Goal: Information Seeking & Learning: Learn about a topic

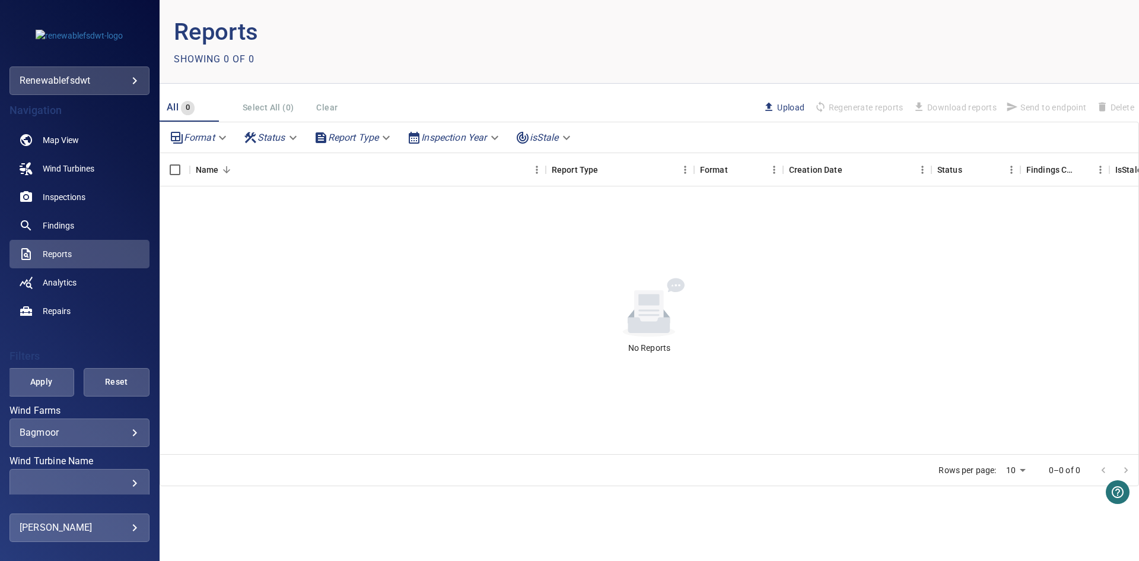
click at [99, 80] on body "**********" at bounding box center [569, 280] width 1139 height 561
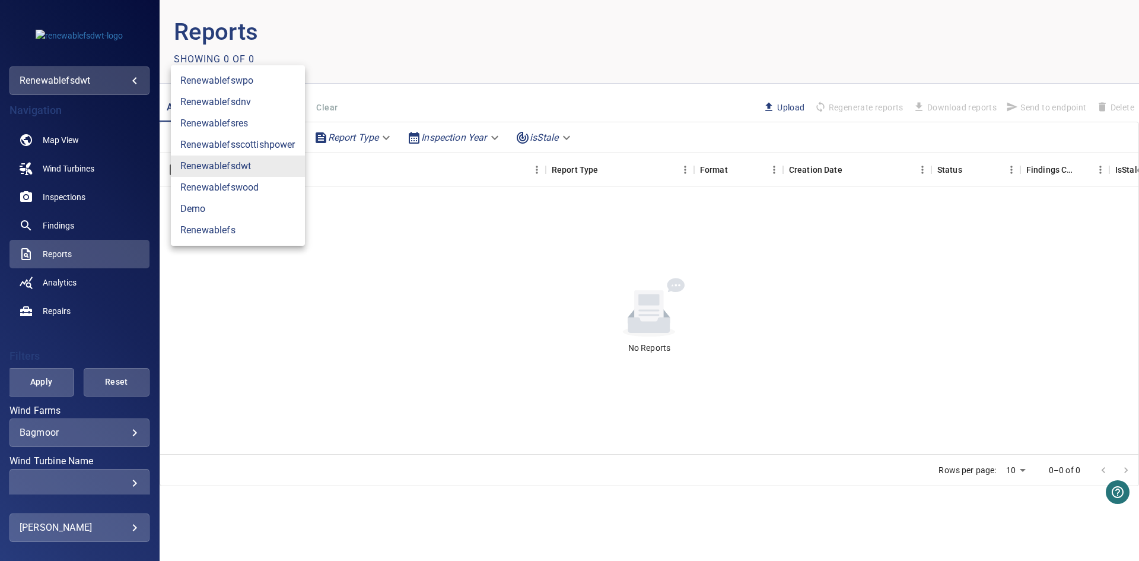
drag, startPoint x: 211, startPoint y: 306, endPoint x: 191, endPoint y: 338, distance: 38.1
click at [209, 306] on div at bounding box center [569, 280] width 1139 height 561
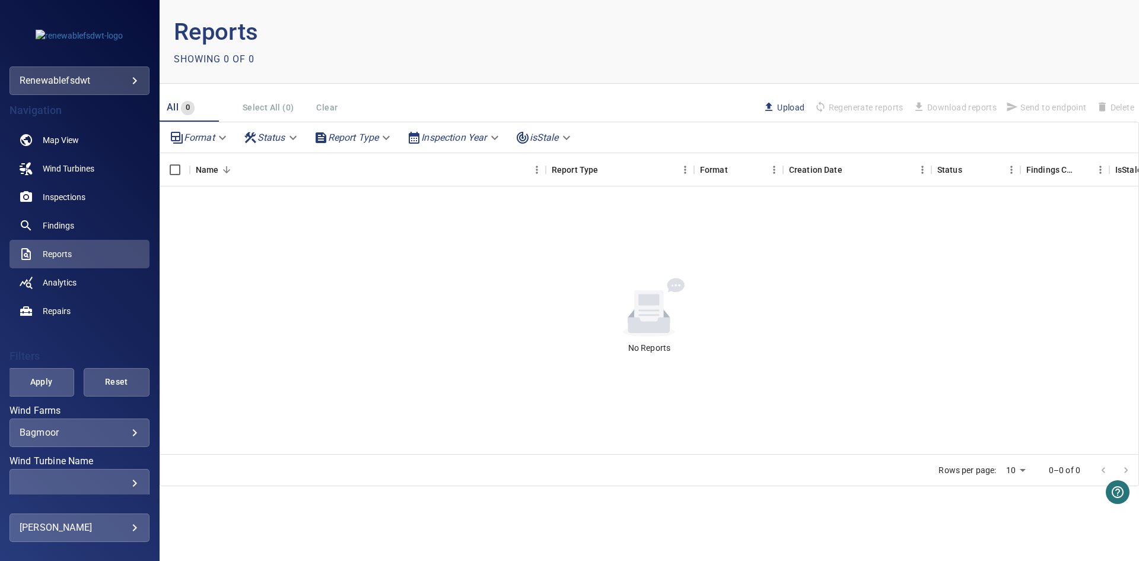
click at [100, 432] on body "**********" at bounding box center [569, 280] width 1139 height 561
click at [246, 510] on li "Seamer" at bounding box center [226, 506] width 111 height 32
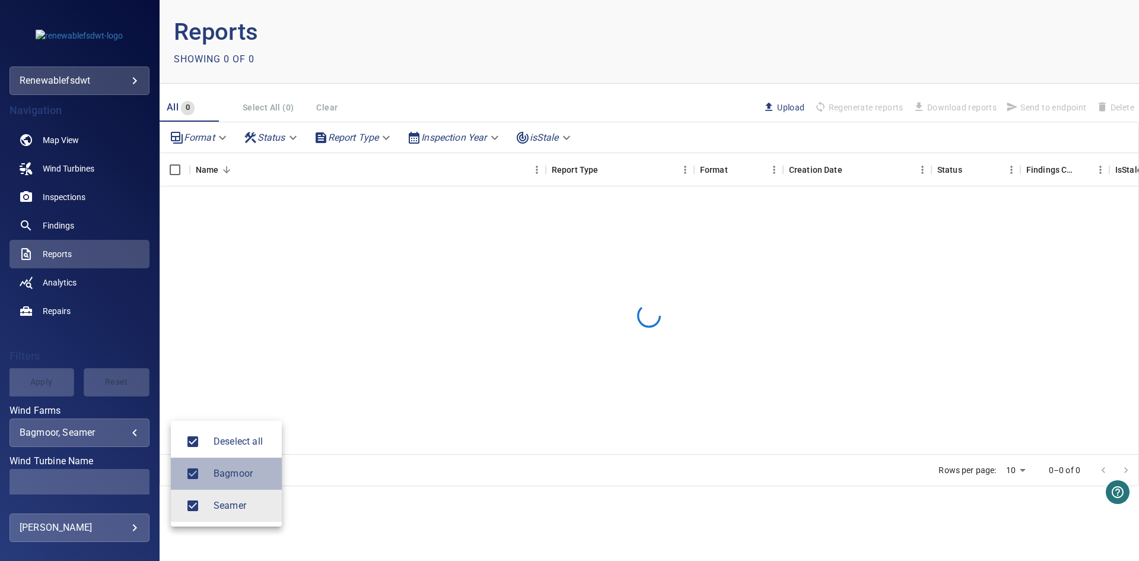
click at [236, 468] on span "Bagmoor" at bounding box center [243, 473] width 59 height 14
type input "******"
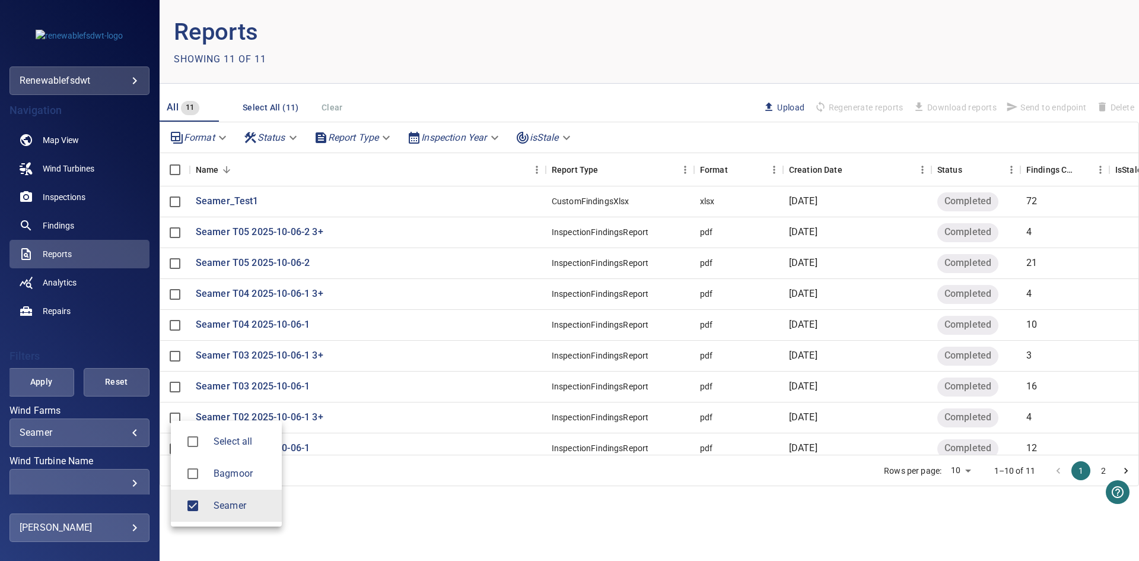
click at [63, 195] on div at bounding box center [569, 280] width 1139 height 561
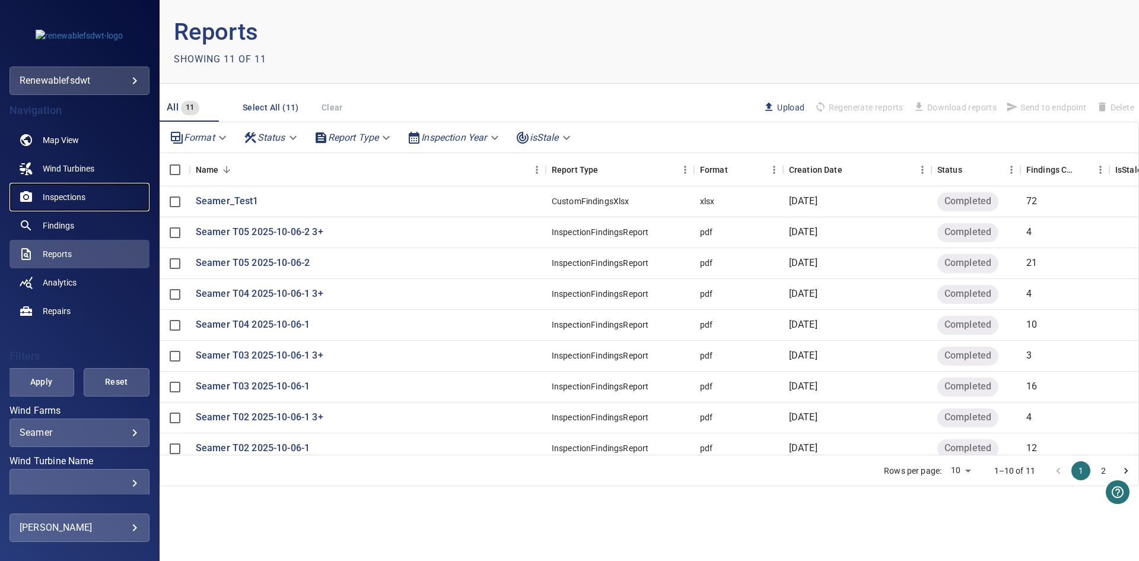
click at [63, 191] on span "Inspections" at bounding box center [64, 197] width 43 height 12
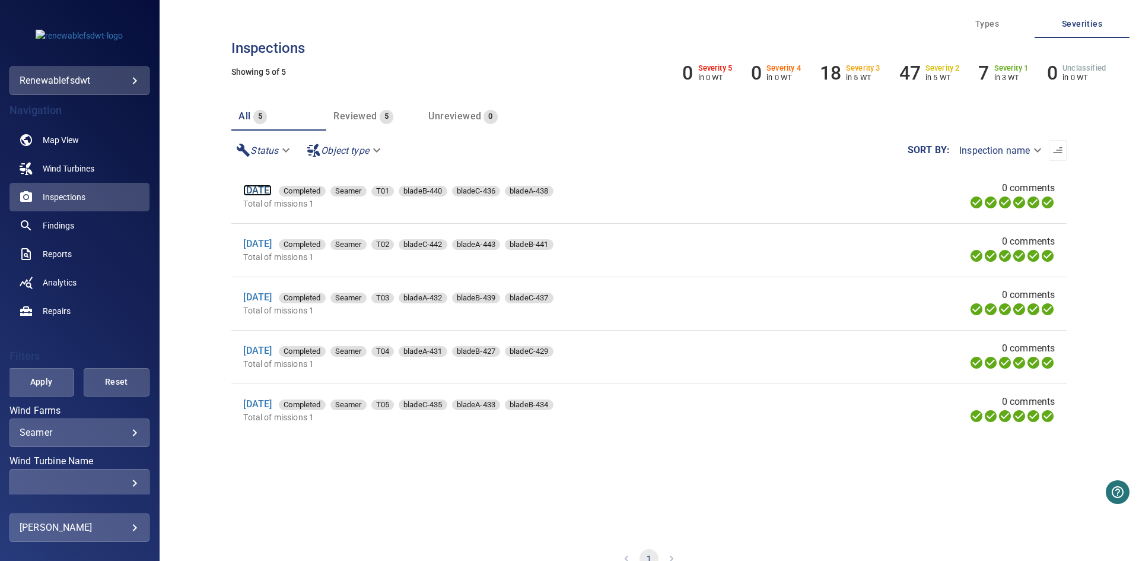
click at [272, 188] on link "[DATE]" at bounding box center [257, 190] width 28 height 11
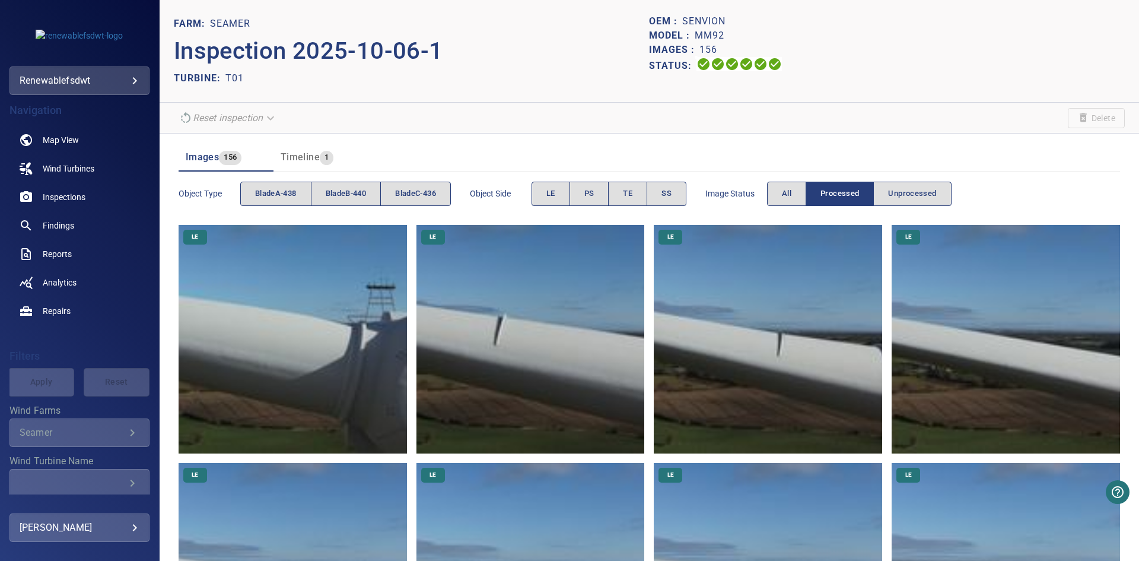
click at [298, 335] on img at bounding box center [293, 339] width 228 height 228
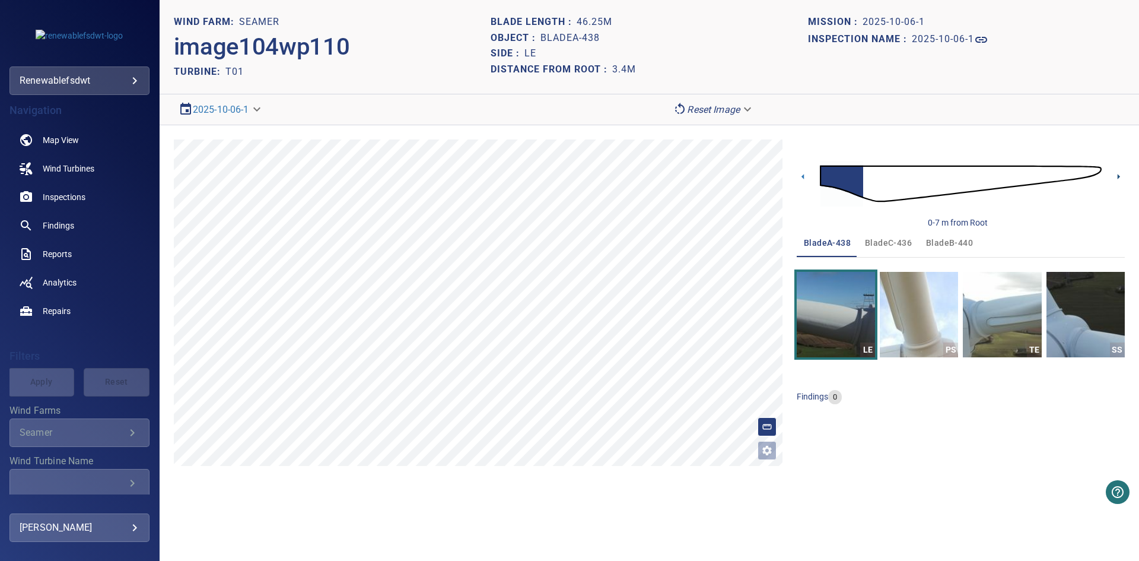
click at [1119, 173] on icon at bounding box center [1119, 176] width 12 height 12
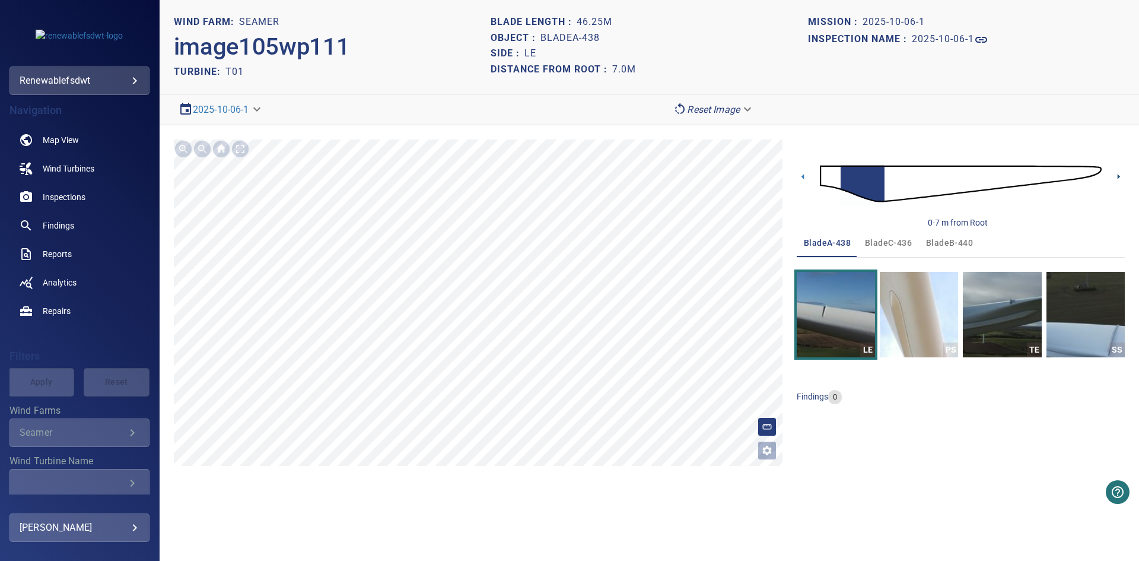
click at [1119, 173] on icon at bounding box center [1119, 176] width 12 height 12
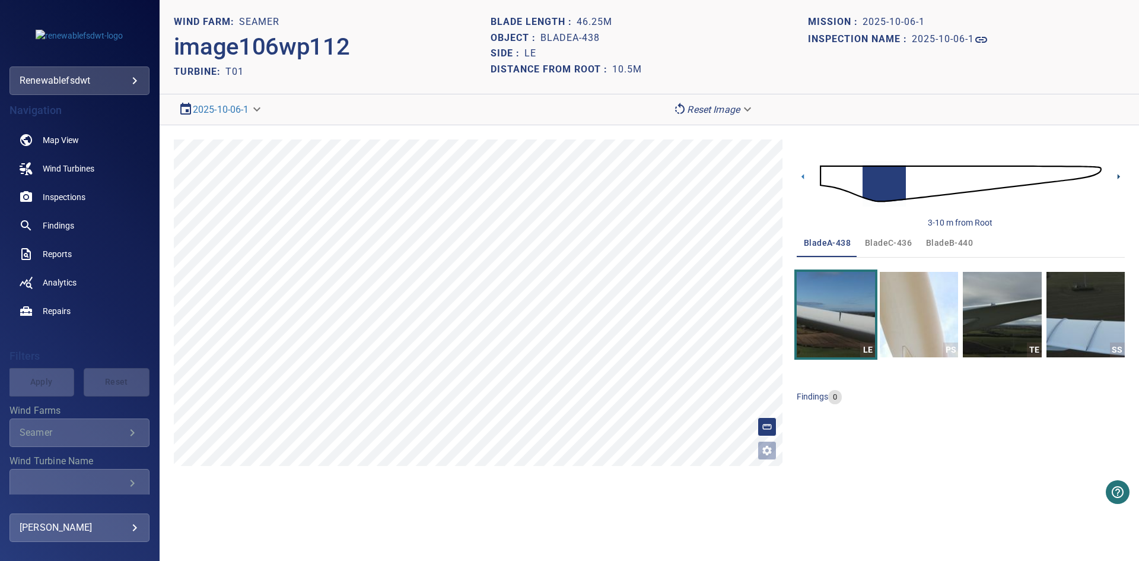
click at [1116, 171] on icon at bounding box center [1119, 176] width 12 height 12
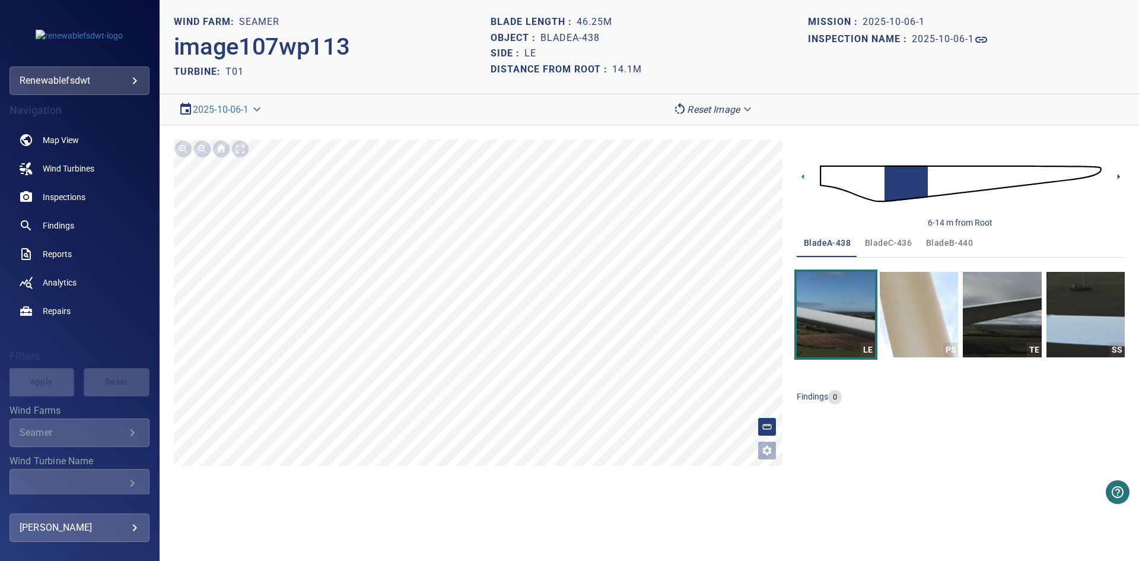
click at [1116, 171] on icon at bounding box center [1119, 176] width 12 height 12
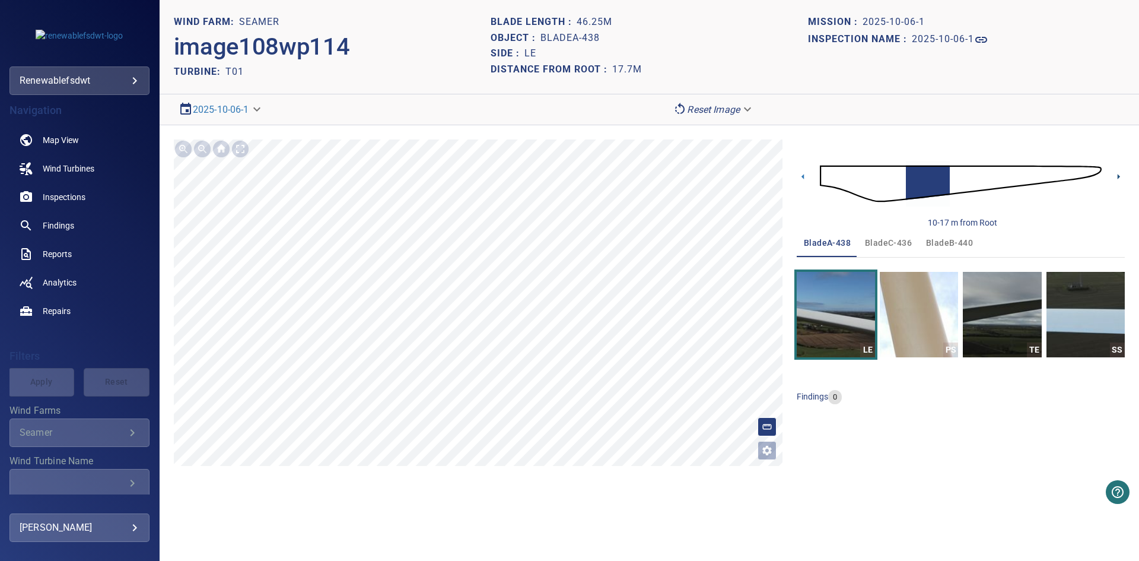
click at [1116, 171] on icon at bounding box center [1119, 176] width 12 height 12
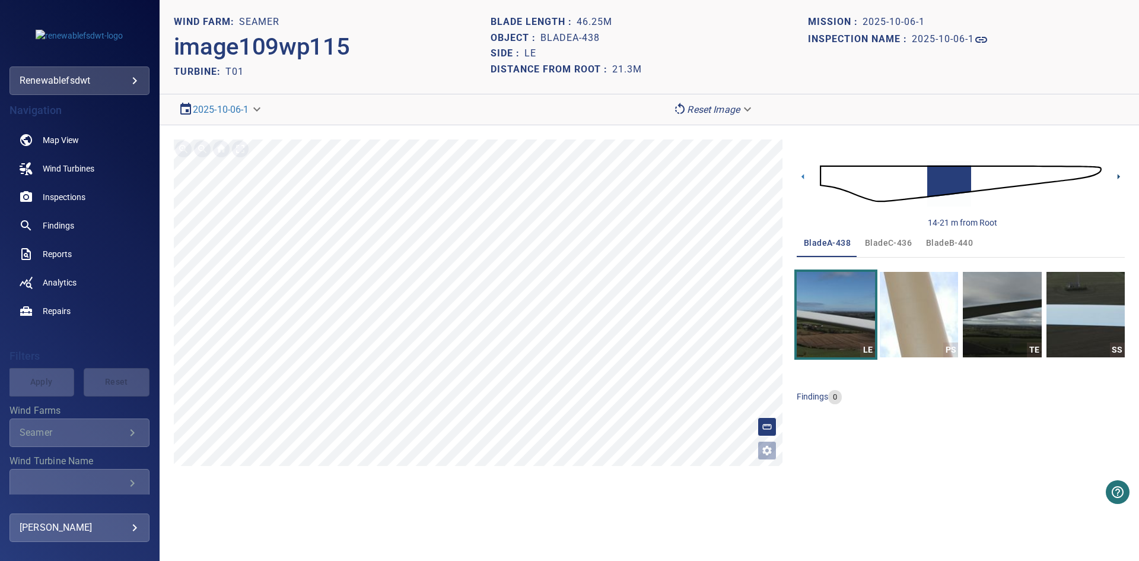
click at [1116, 171] on icon at bounding box center [1119, 176] width 12 height 12
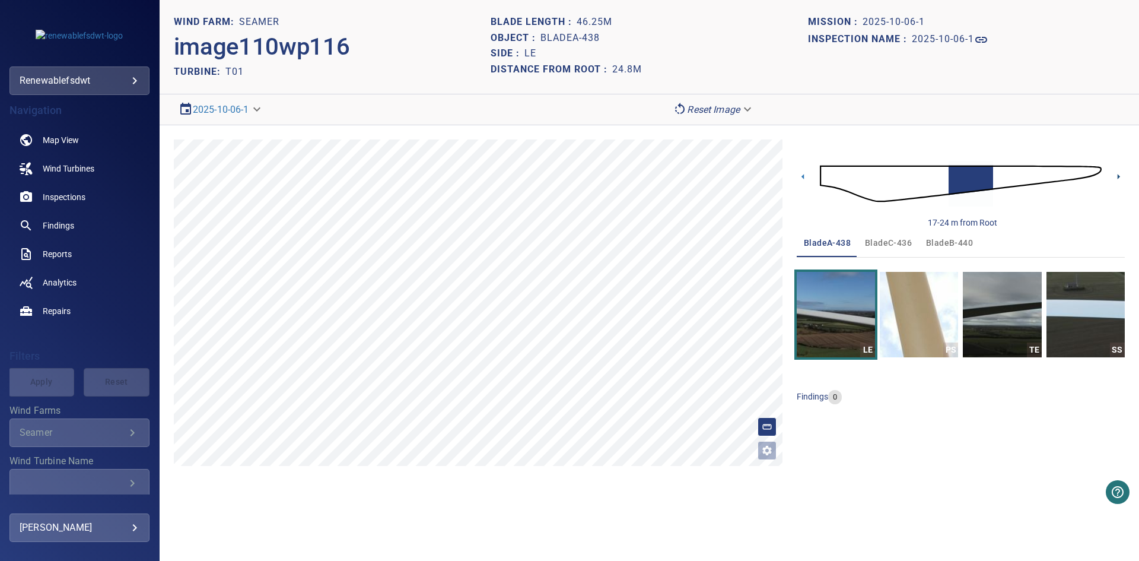
click at [1116, 171] on icon at bounding box center [1119, 176] width 12 height 12
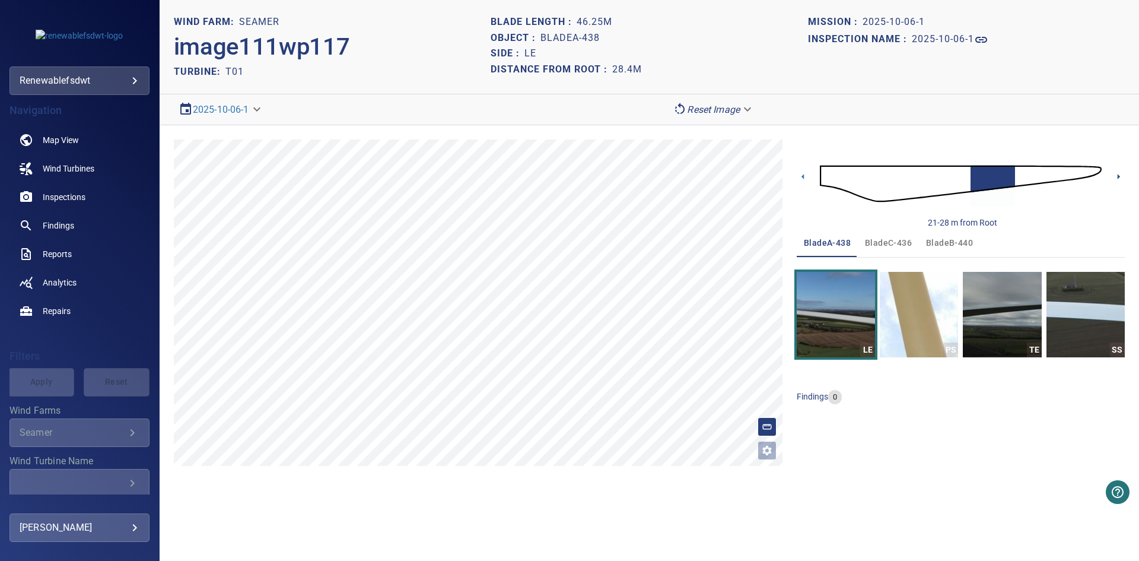
click at [1116, 171] on icon at bounding box center [1119, 176] width 12 height 12
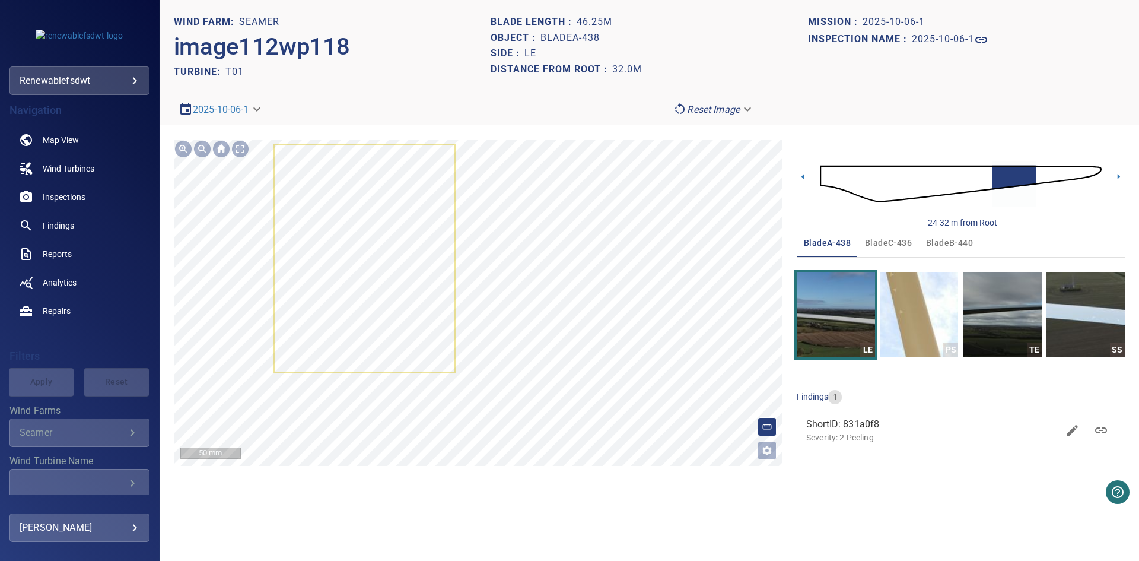
click at [466, 469] on div "**********" at bounding box center [650, 302] width 980 height 355
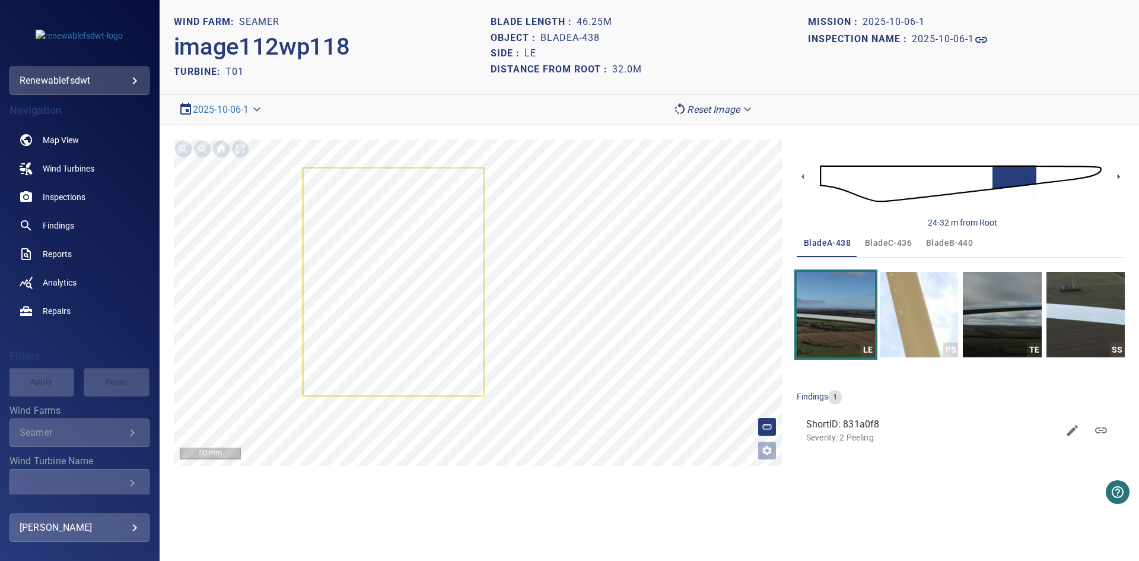
click at [1118, 175] on icon at bounding box center [1119, 176] width 2 height 5
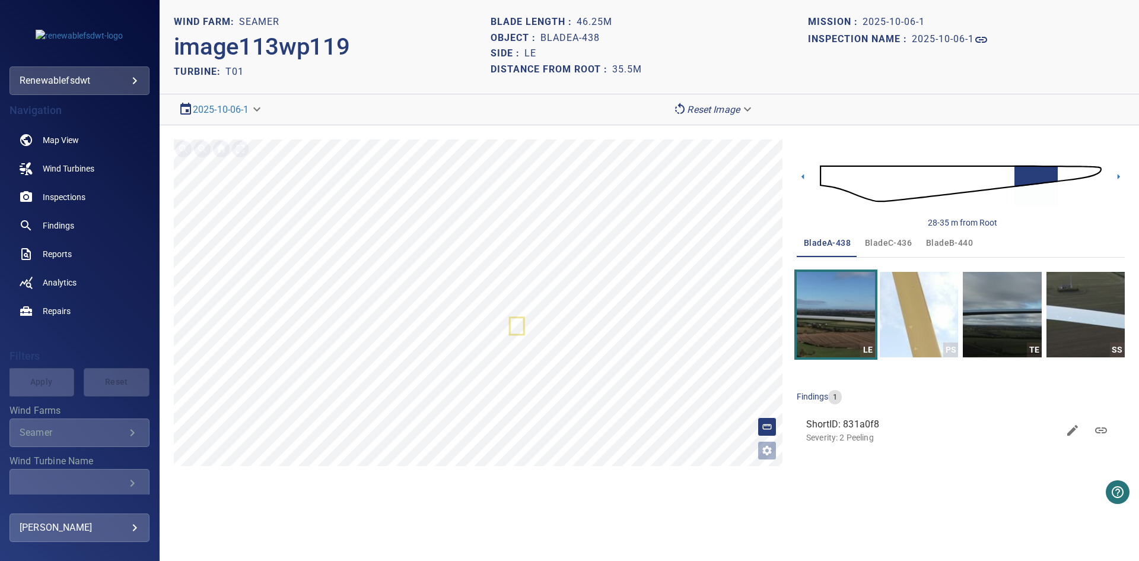
click at [1118, 175] on icon at bounding box center [1119, 176] width 2 height 5
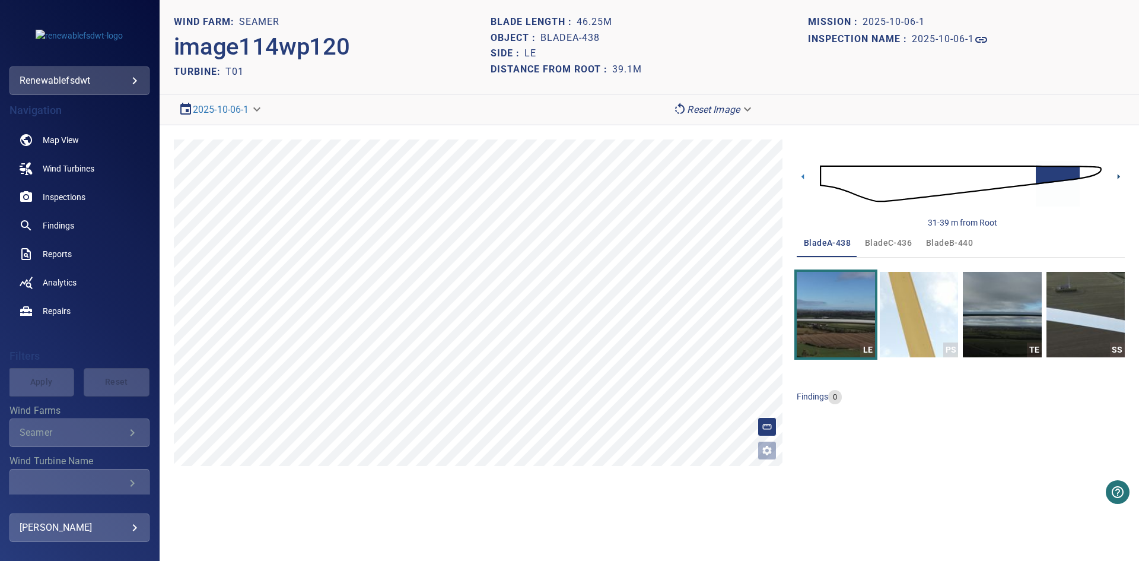
click at [1118, 175] on icon at bounding box center [1119, 176] width 2 height 5
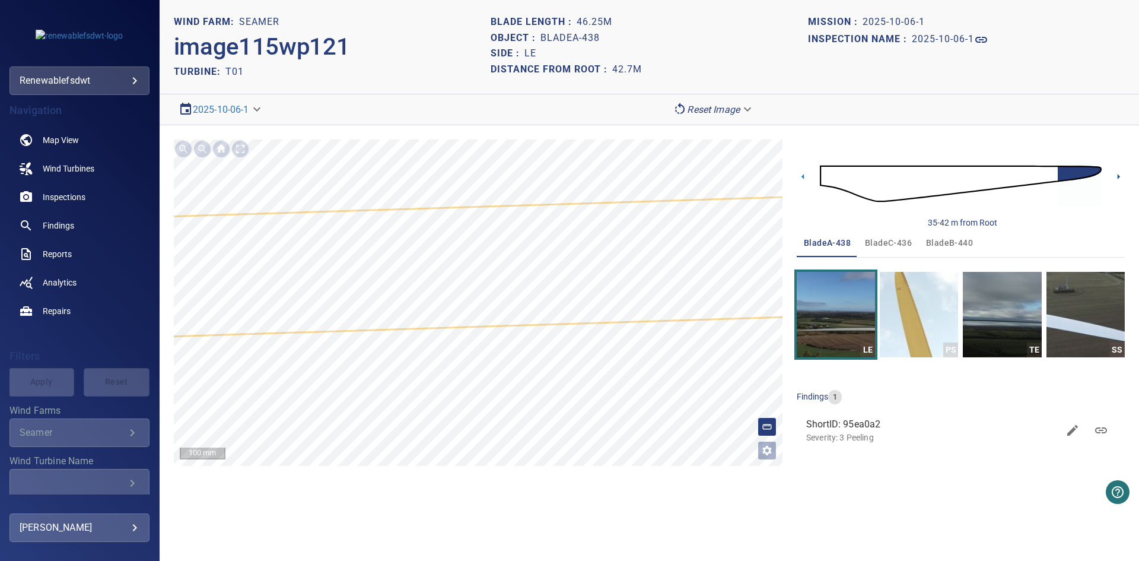
click at [1122, 173] on icon at bounding box center [1119, 176] width 12 height 12
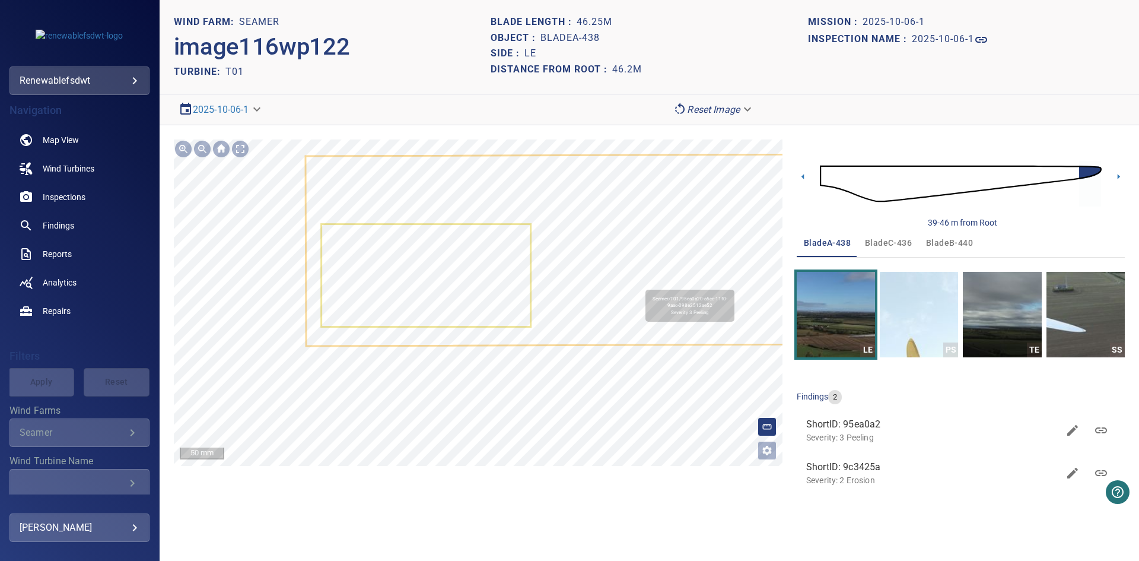
click at [640, 287] on icon at bounding box center [1110, 247] width 1608 height 193
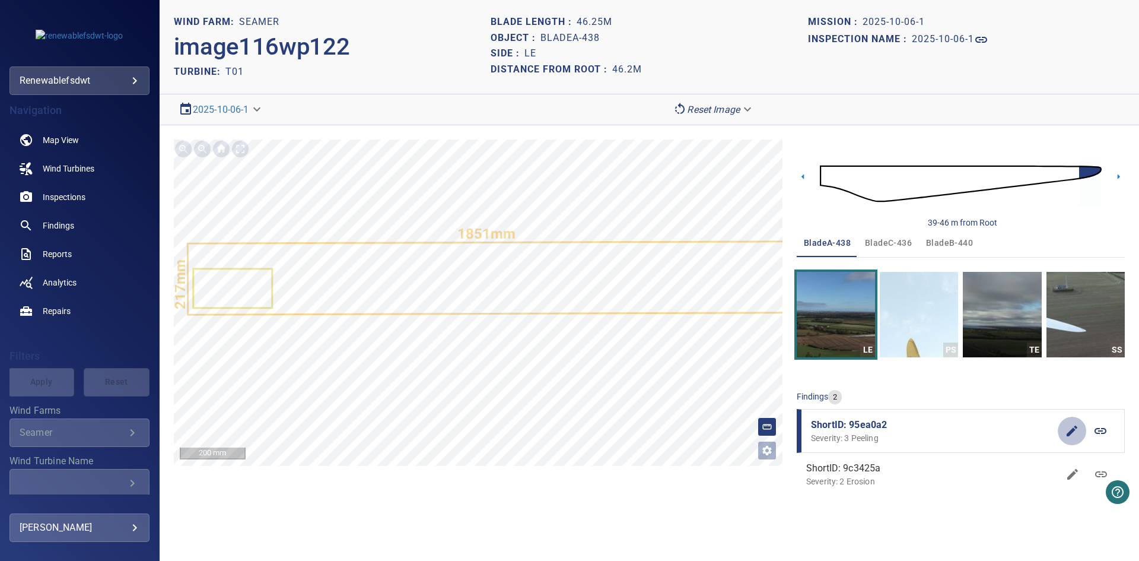
click at [1070, 429] on icon "button" at bounding box center [1072, 431] width 14 height 14
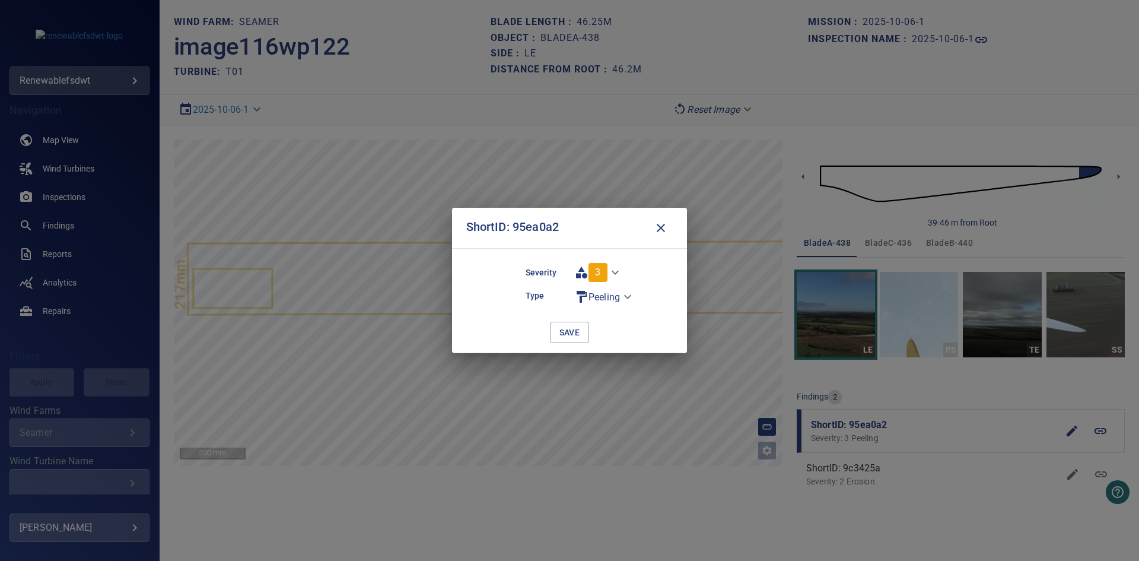
click at [594, 269] on body "**********" at bounding box center [569, 280] width 1139 height 561
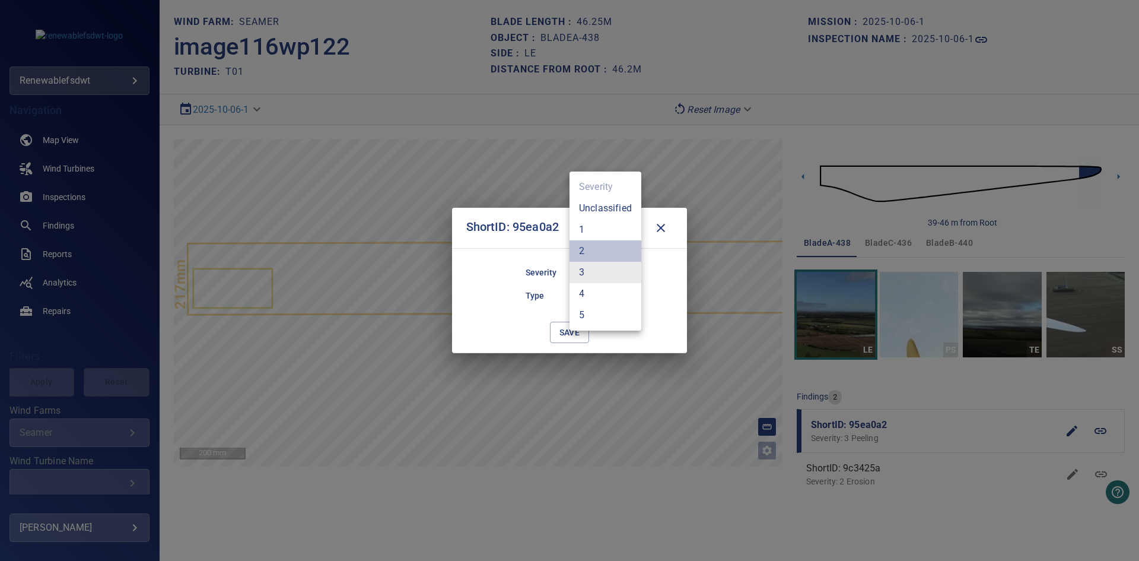
click at [608, 247] on li "2" at bounding box center [606, 250] width 72 height 21
type input "*"
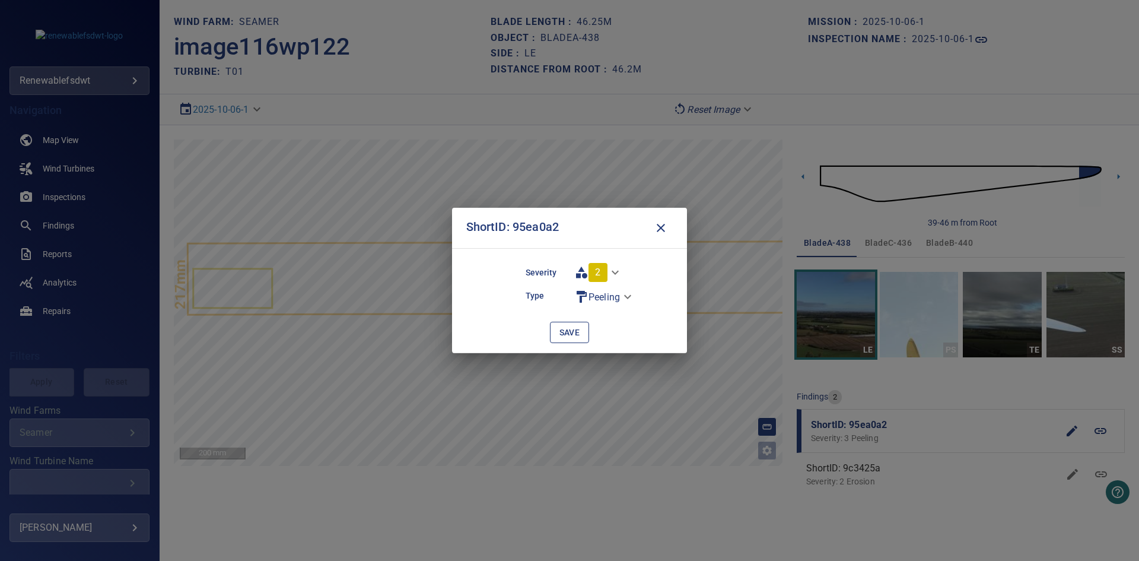
click at [570, 333] on span "save" at bounding box center [570, 332] width 21 height 15
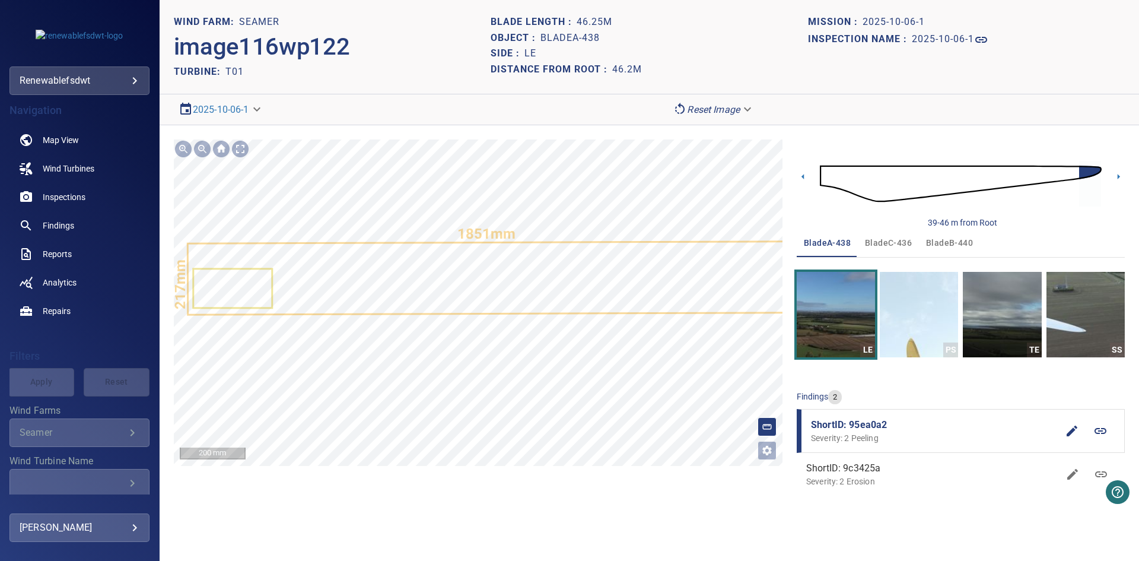
click at [238, 284] on icon at bounding box center [233, 288] width 77 height 37
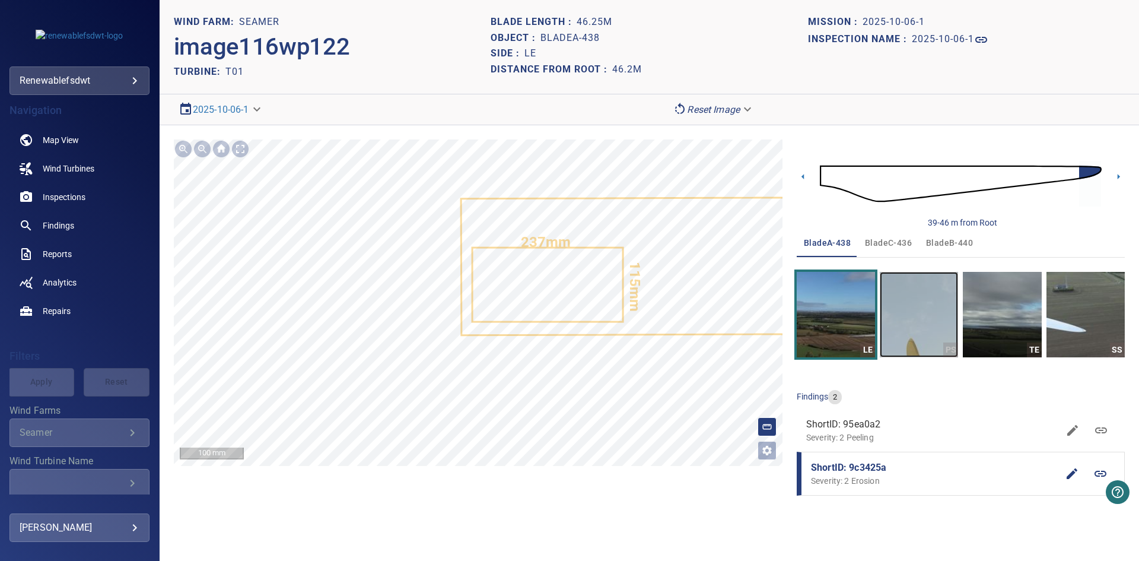
click at [946, 303] on img "button" at bounding box center [919, 314] width 78 height 85
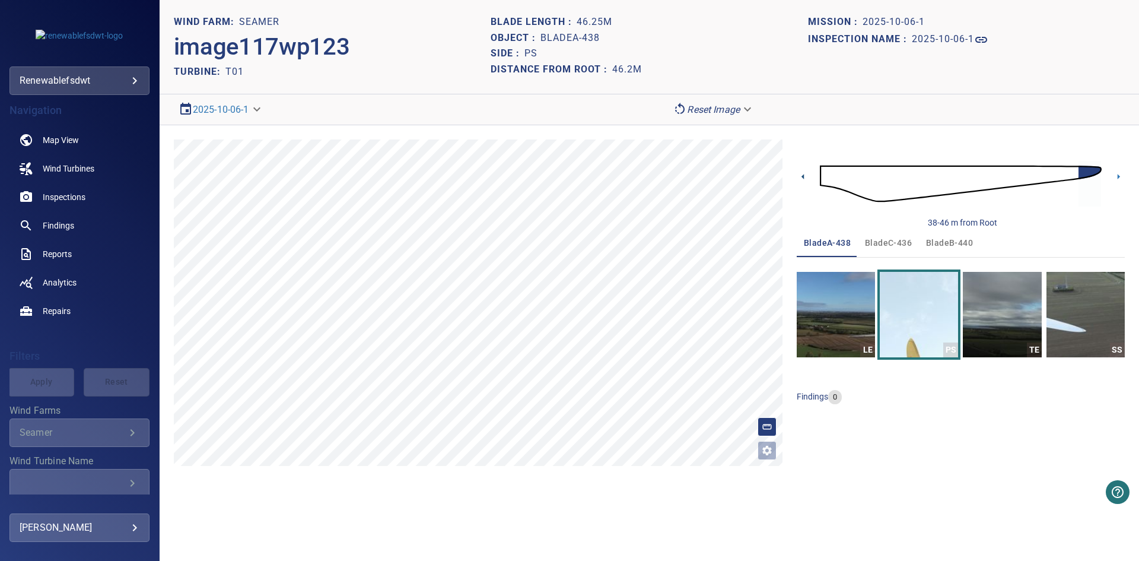
click at [803, 173] on icon at bounding box center [803, 176] width 12 height 12
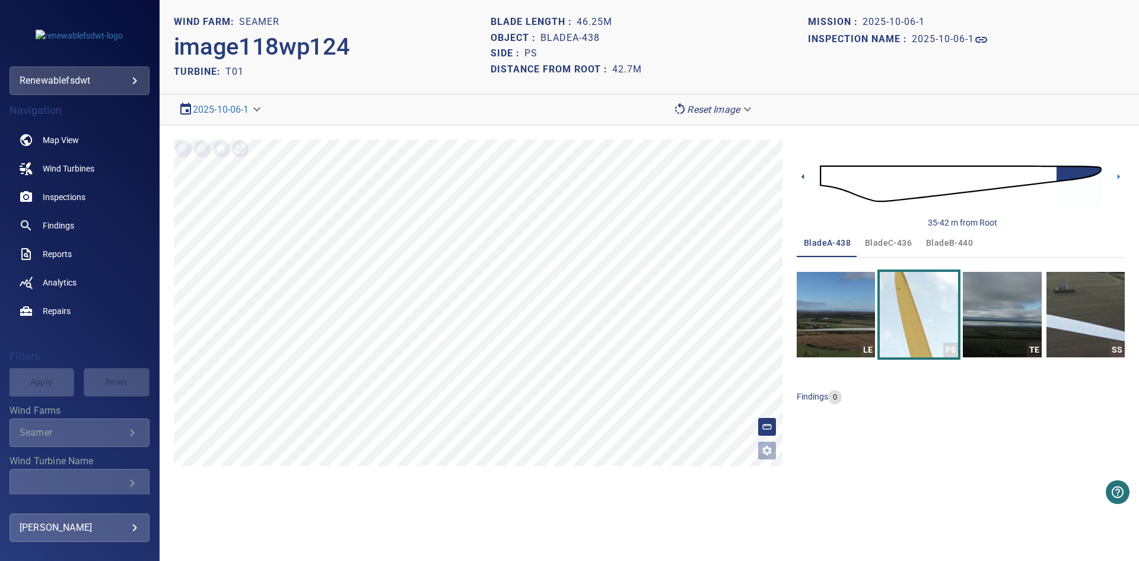
click at [803, 173] on icon at bounding box center [803, 176] width 12 height 12
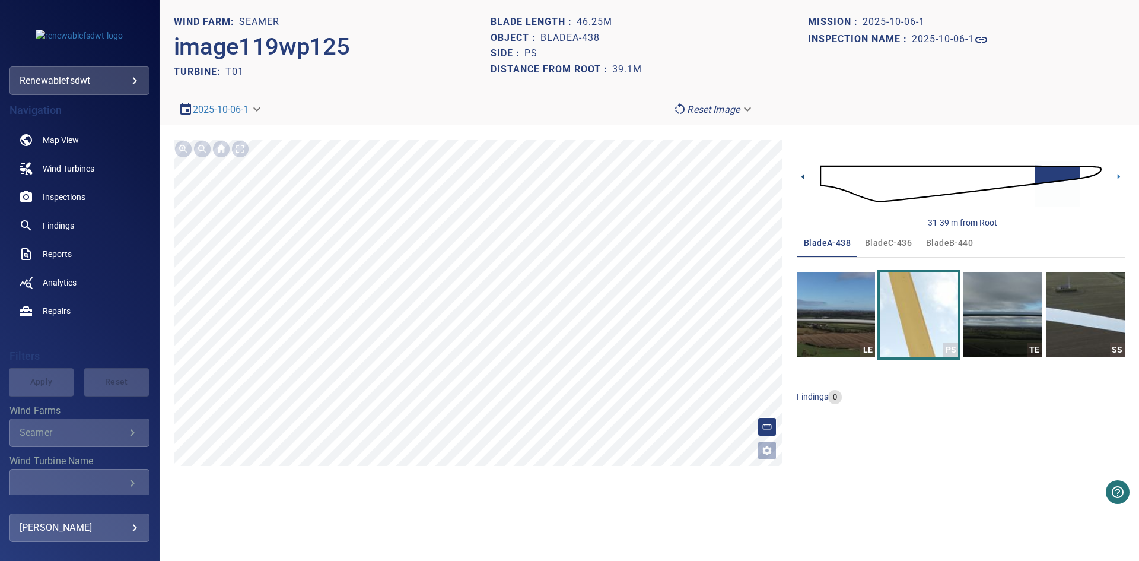
click at [803, 173] on icon at bounding box center [803, 176] width 12 height 12
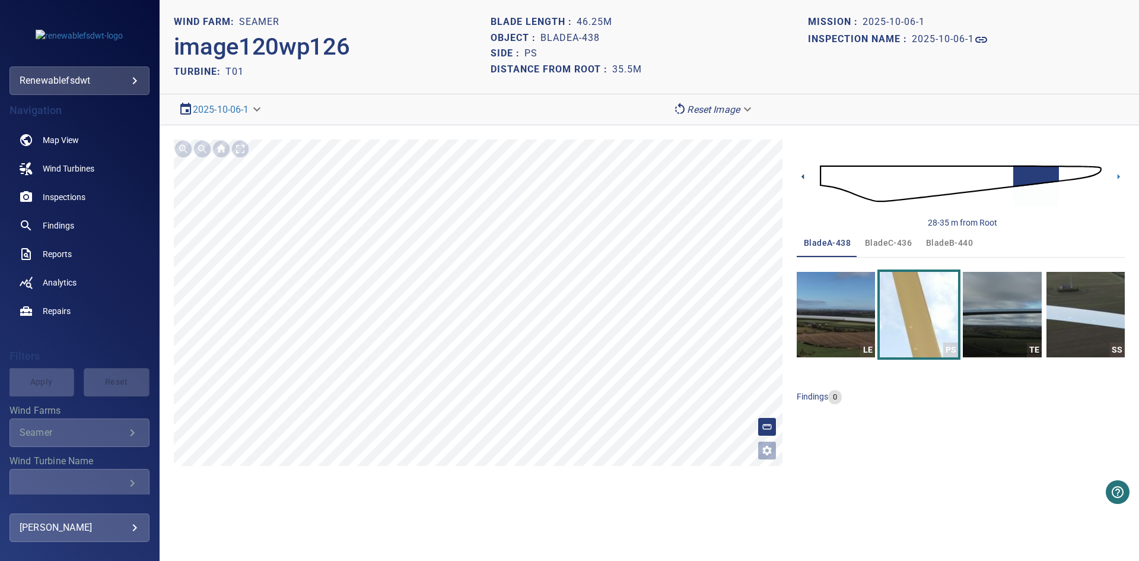
click at [803, 173] on icon at bounding box center [803, 176] width 12 height 12
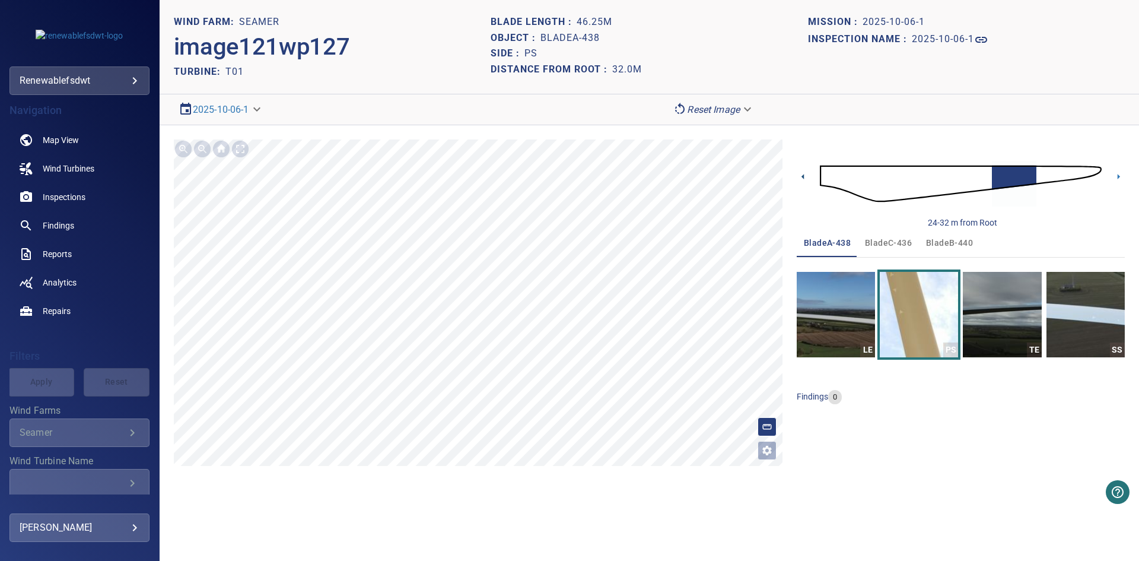
click at [803, 173] on icon at bounding box center [803, 176] width 12 height 12
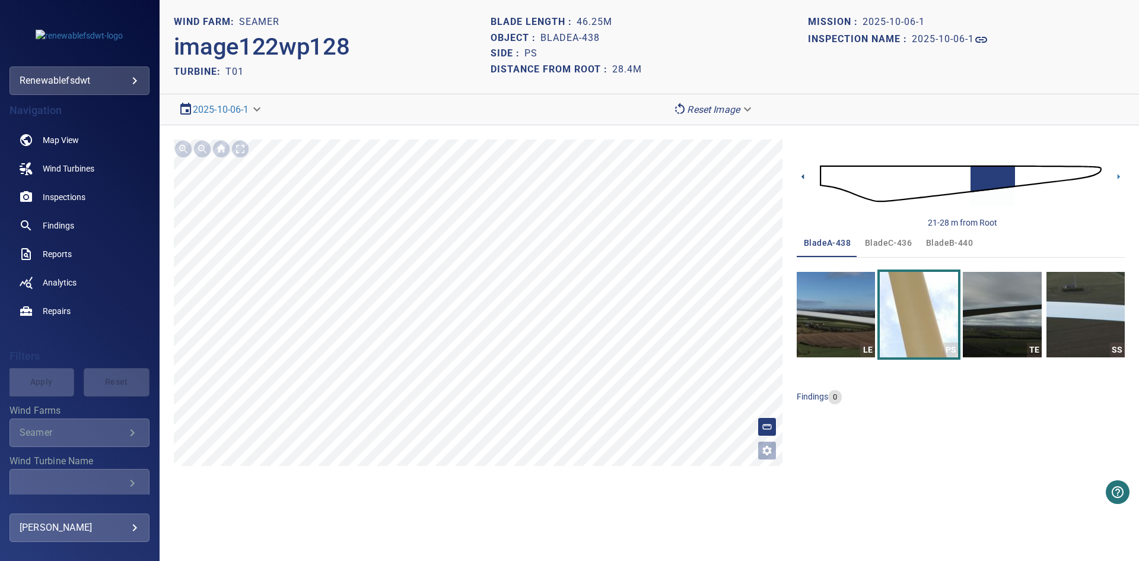
click at [803, 173] on icon at bounding box center [803, 176] width 12 height 12
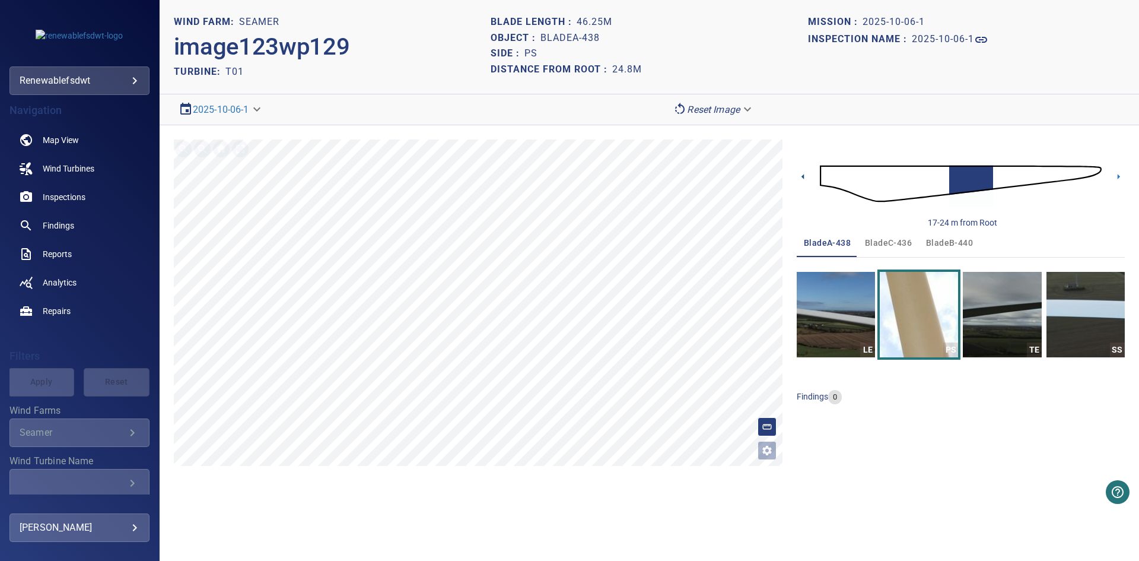
click at [803, 175] on icon at bounding box center [803, 176] width 12 height 12
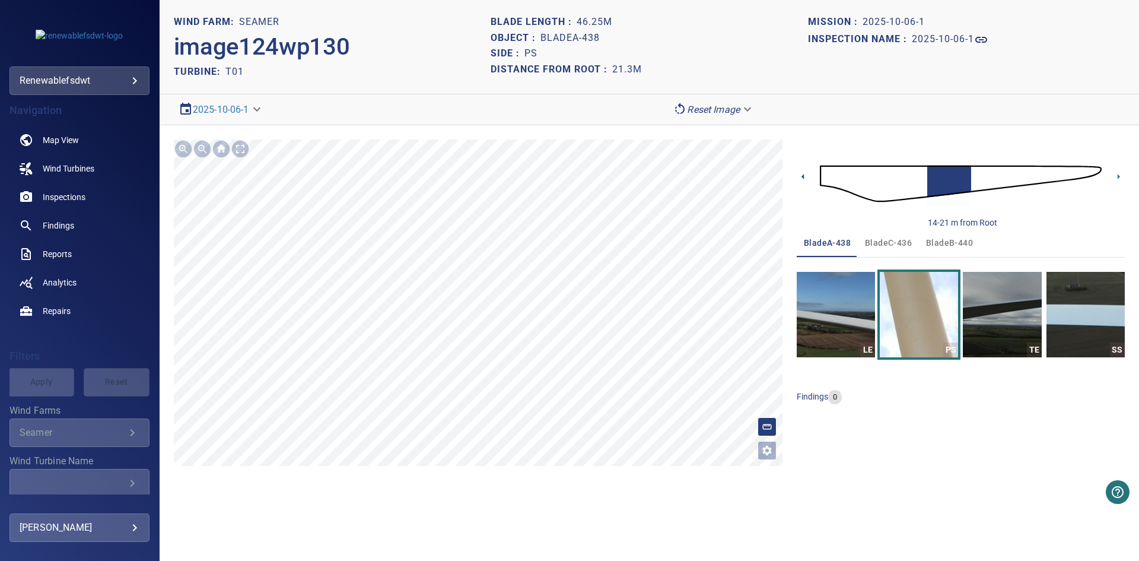
click at [803, 175] on icon at bounding box center [803, 176] width 12 height 12
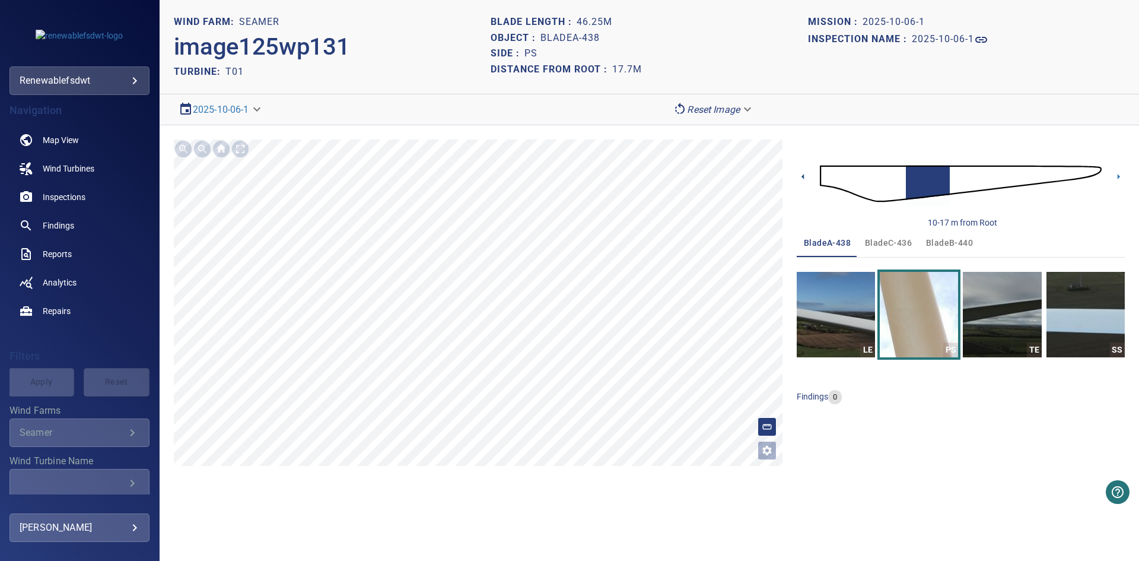
click at [803, 175] on icon at bounding box center [803, 176] width 12 height 12
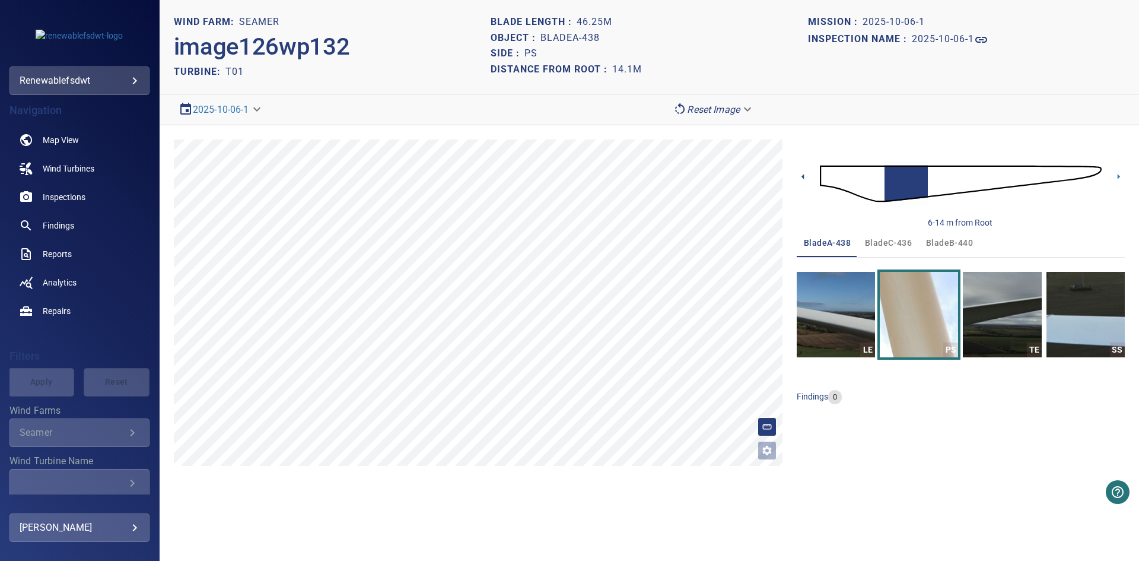
click at [802, 171] on icon at bounding box center [803, 176] width 12 height 12
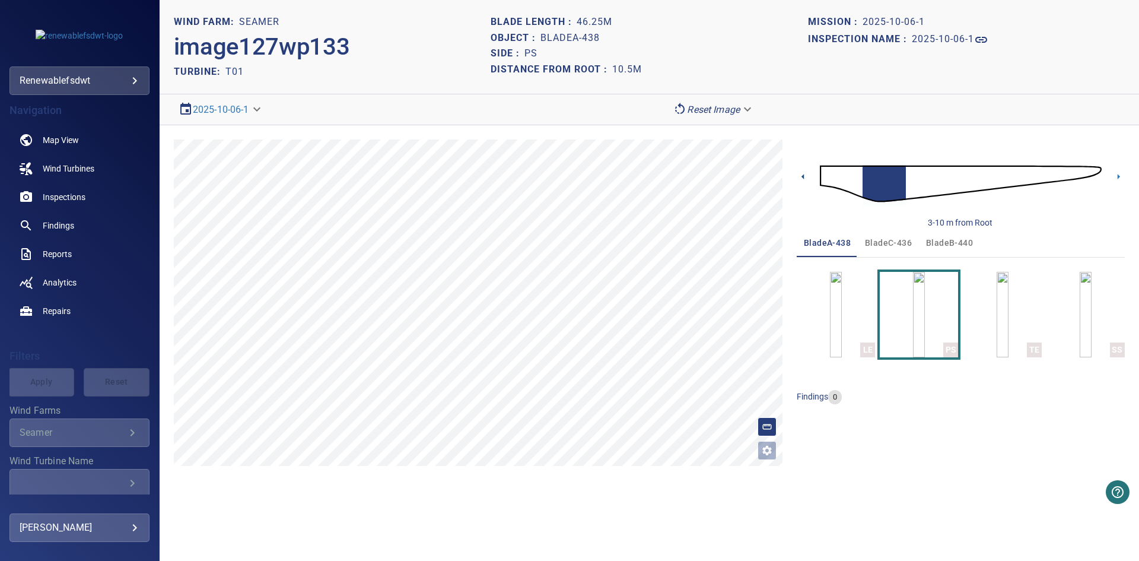
click at [802, 173] on icon at bounding box center [803, 176] width 12 height 12
click at [1009, 315] on img "button" at bounding box center [1003, 314] width 12 height 85
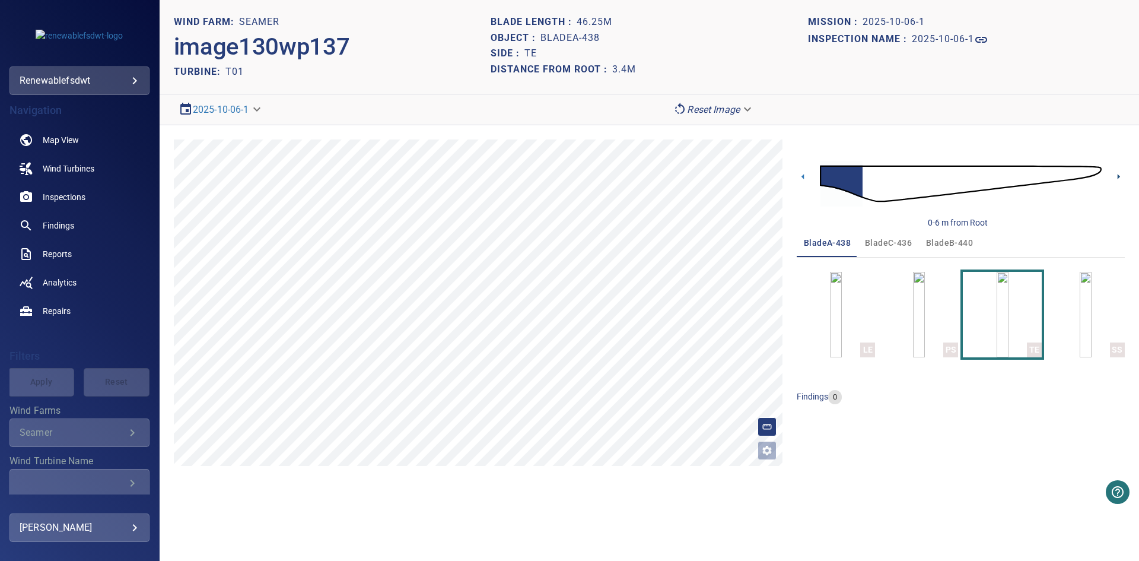
click at [1117, 170] on icon at bounding box center [1119, 176] width 12 height 12
click at [1115, 172] on icon at bounding box center [1119, 176] width 12 height 12
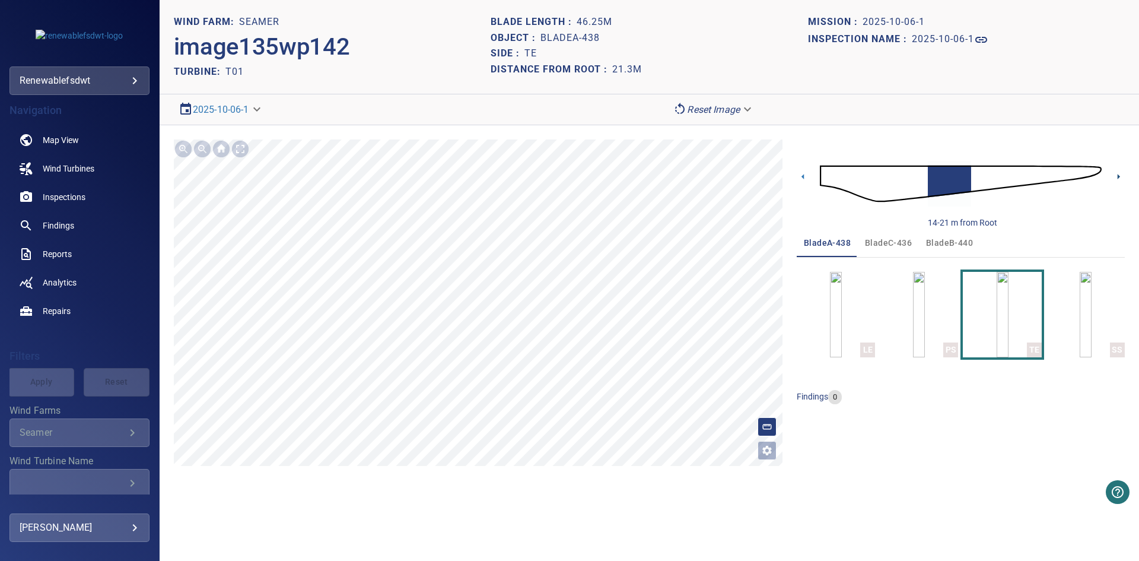
click at [1115, 172] on icon at bounding box center [1119, 176] width 12 height 12
click at [1116, 171] on icon at bounding box center [1119, 176] width 12 height 12
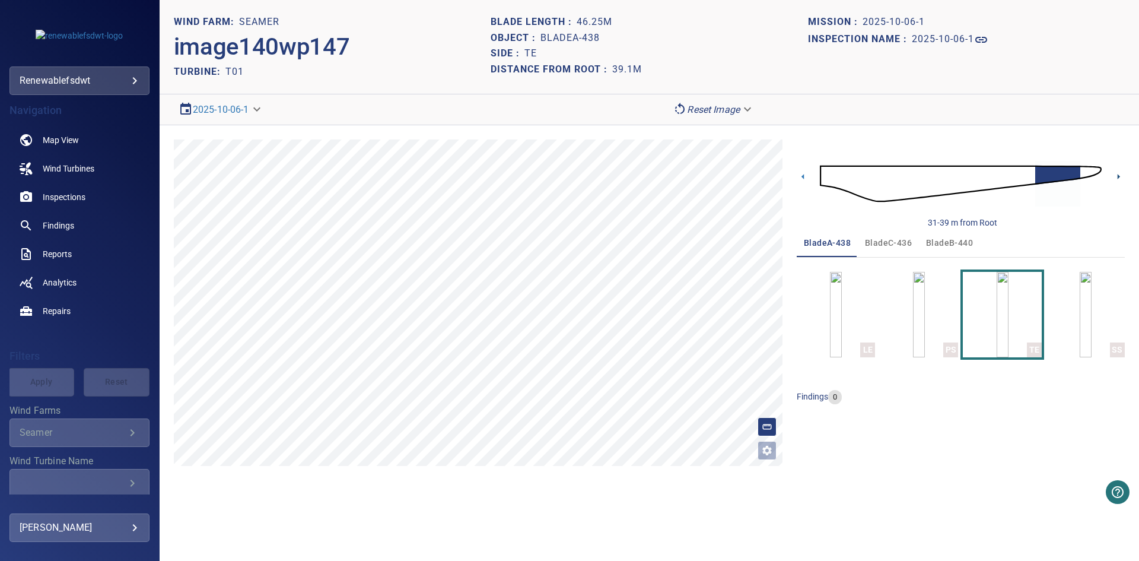
click at [1117, 173] on icon at bounding box center [1119, 176] width 12 height 12
click at [1115, 171] on icon at bounding box center [1119, 176] width 12 height 12
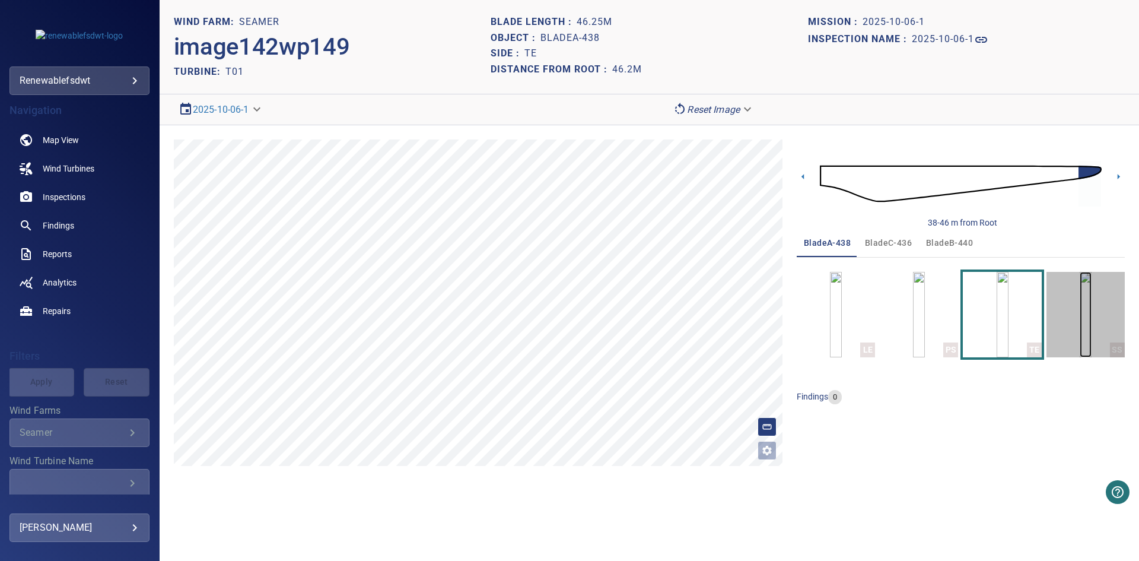
click at [1080, 319] on img "button" at bounding box center [1086, 314] width 12 height 85
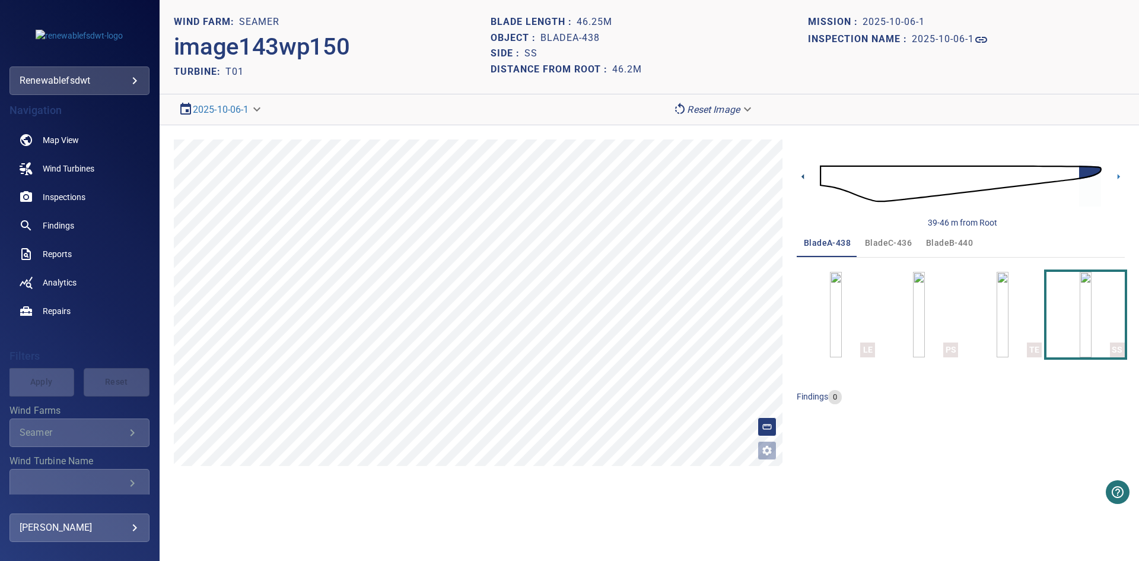
click at [802, 171] on icon at bounding box center [803, 176] width 12 height 12
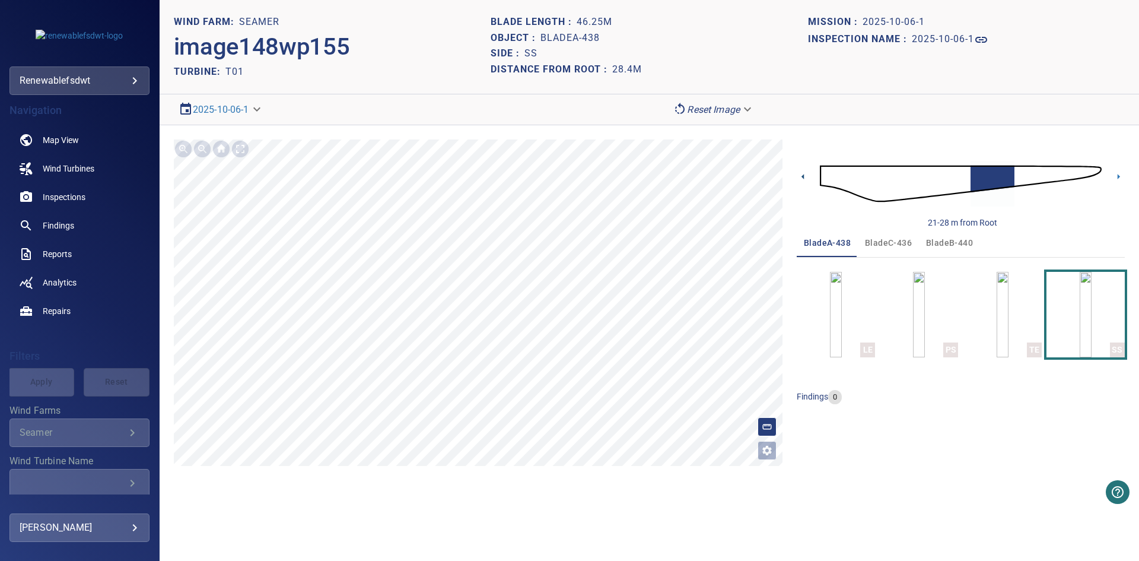
click at [802, 171] on icon at bounding box center [803, 176] width 12 height 12
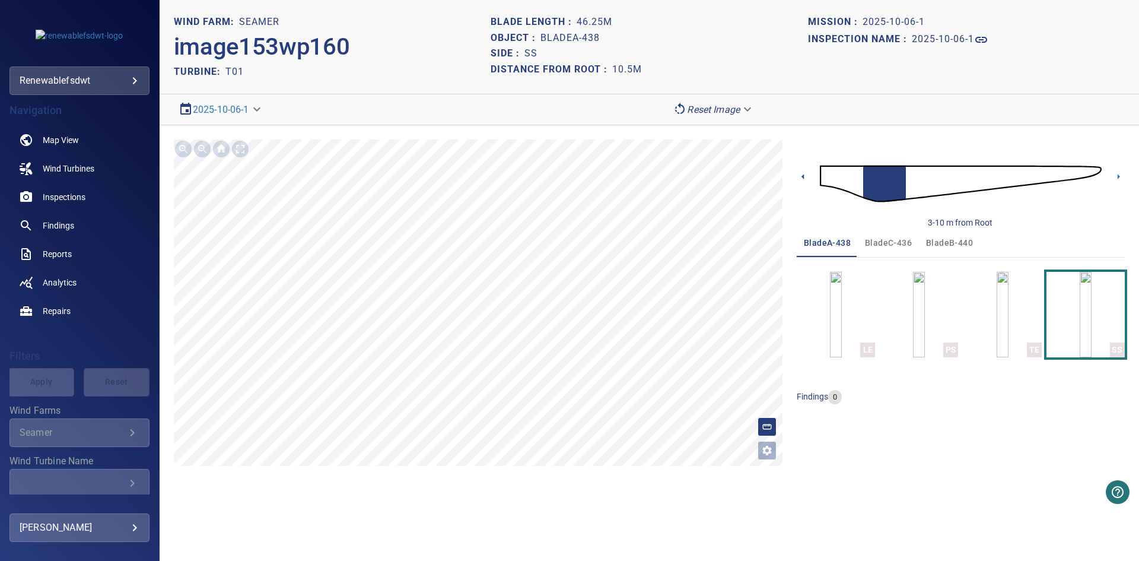
click at [802, 171] on icon at bounding box center [803, 176] width 12 height 12
click at [900, 237] on span "bladeC-436" at bounding box center [888, 243] width 47 height 15
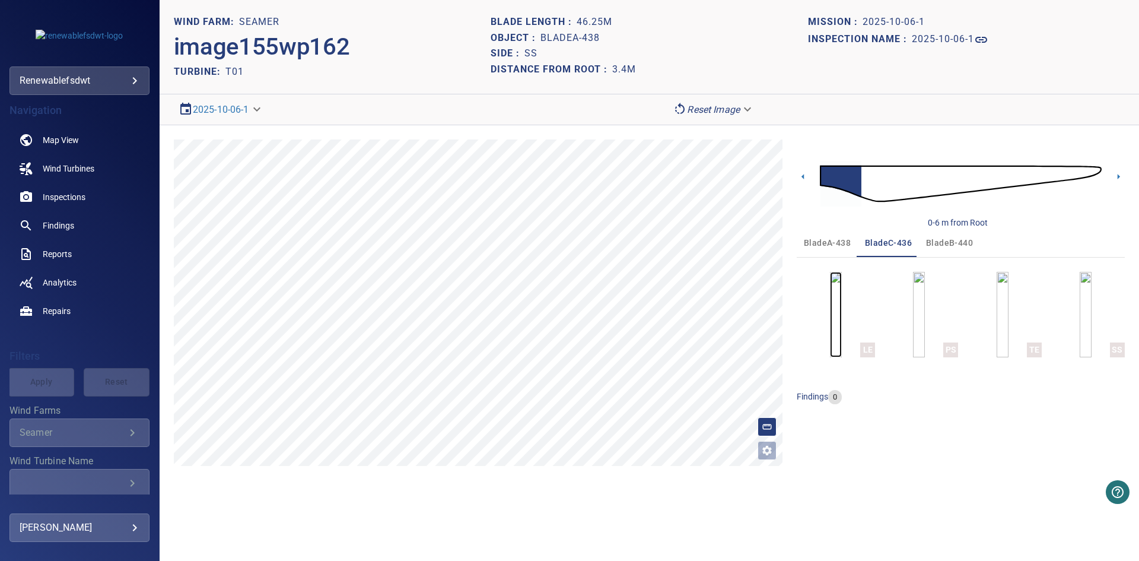
click at [837, 314] on img "button" at bounding box center [836, 314] width 12 height 85
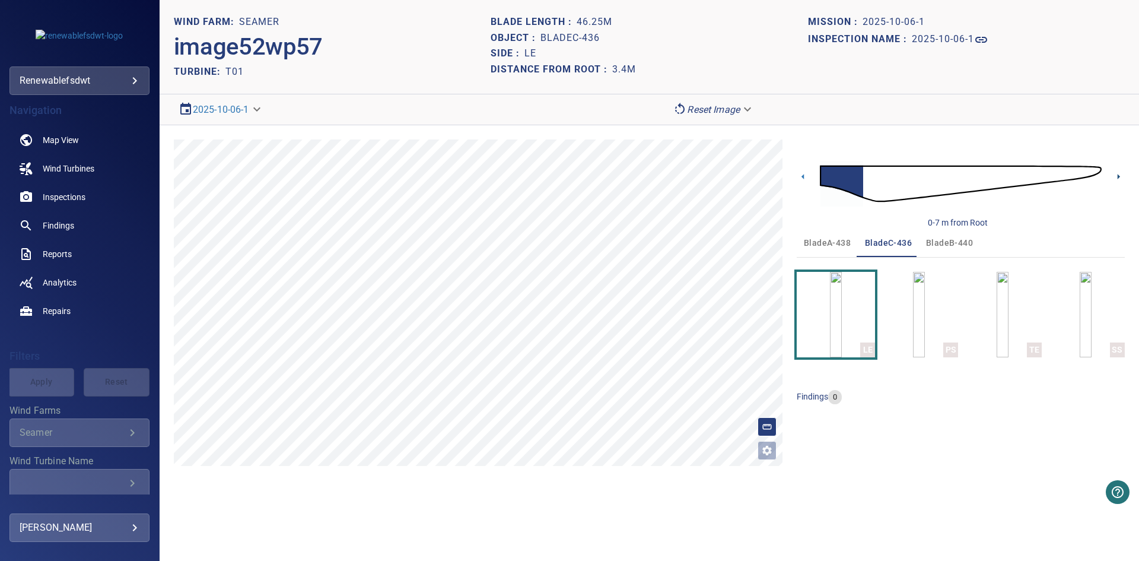
click at [1118, 175] on icon at bounding box center [1119, 176] width 2 height 5
click at [1118, 174] on icon at bounding box center [1119, 176] width 2 height 5
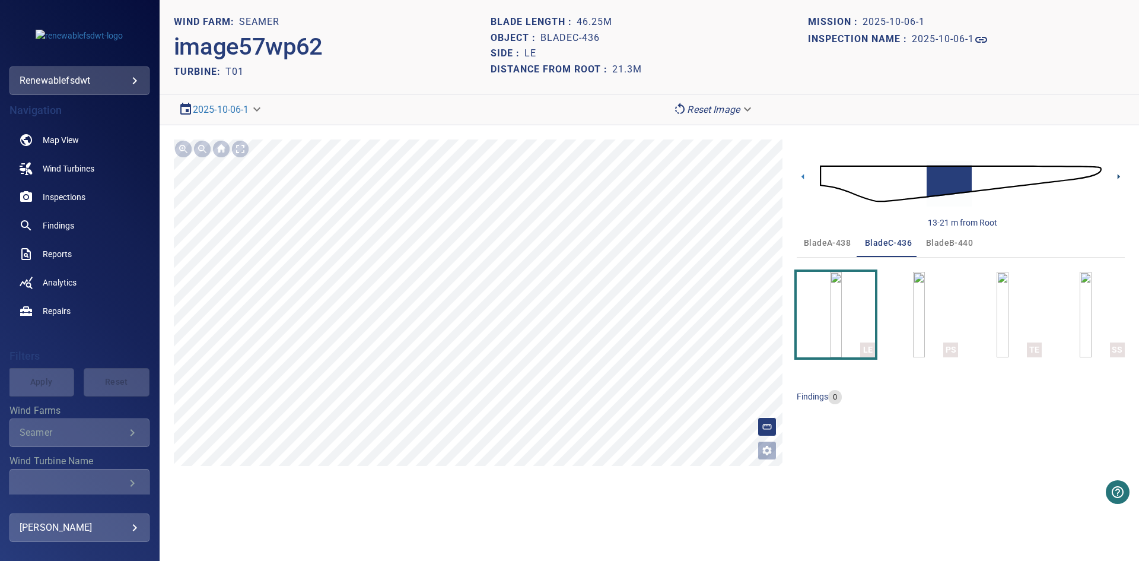
click at [1118, 174] on icon at bounding box center [1119, 176] width 2 height 5
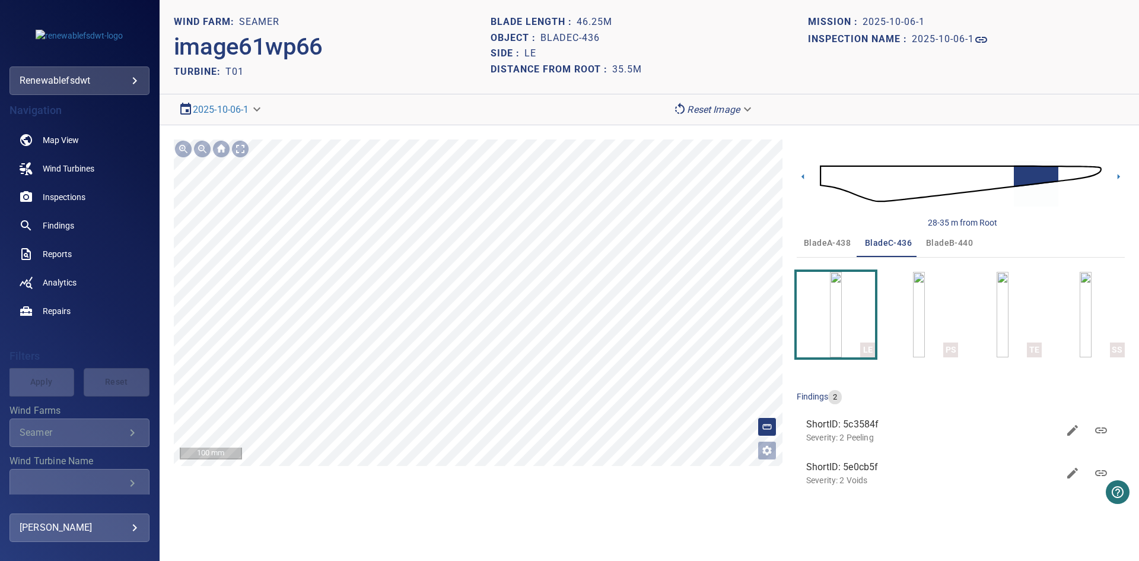
click at [540, 129] on div "**********" at bounding box center [650, 319] width 980 height 388
click at [1117, 174] on icon at bounding box center [1119, 176] width 12 height 12
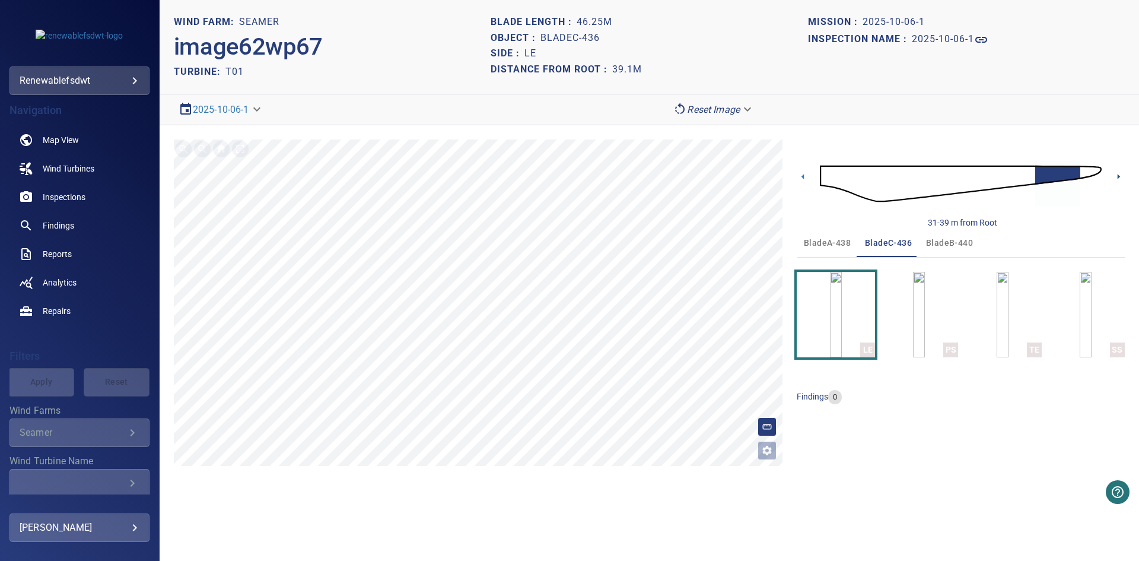
click at [1117, 174] on icon at bounding box center [1119, 176] width 12 height 12
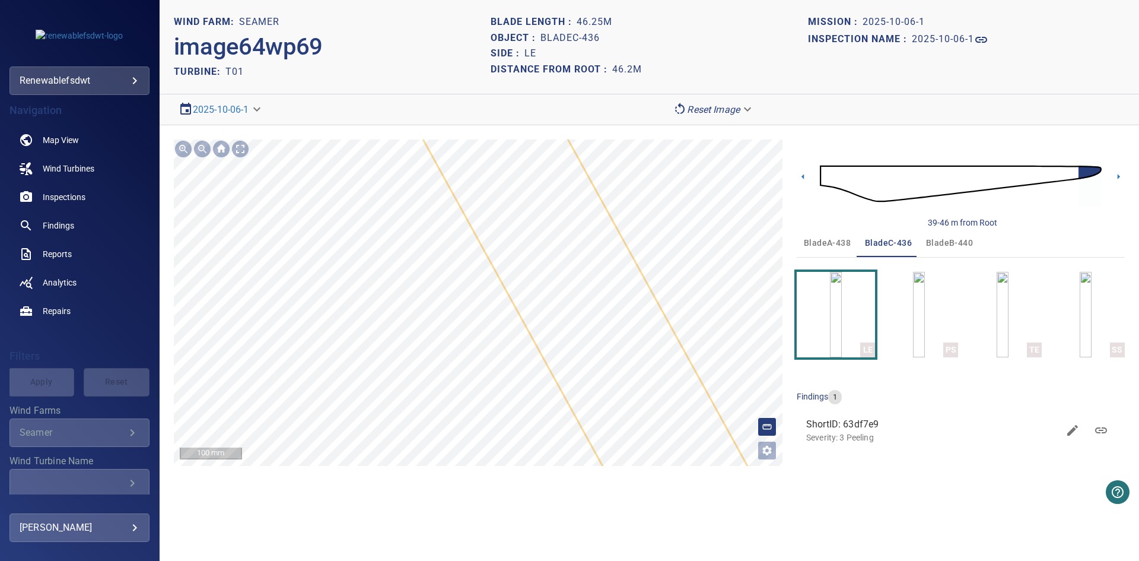
click at [442, 467] on div "**********" at bounding box center [650, 302] width 980 height 355
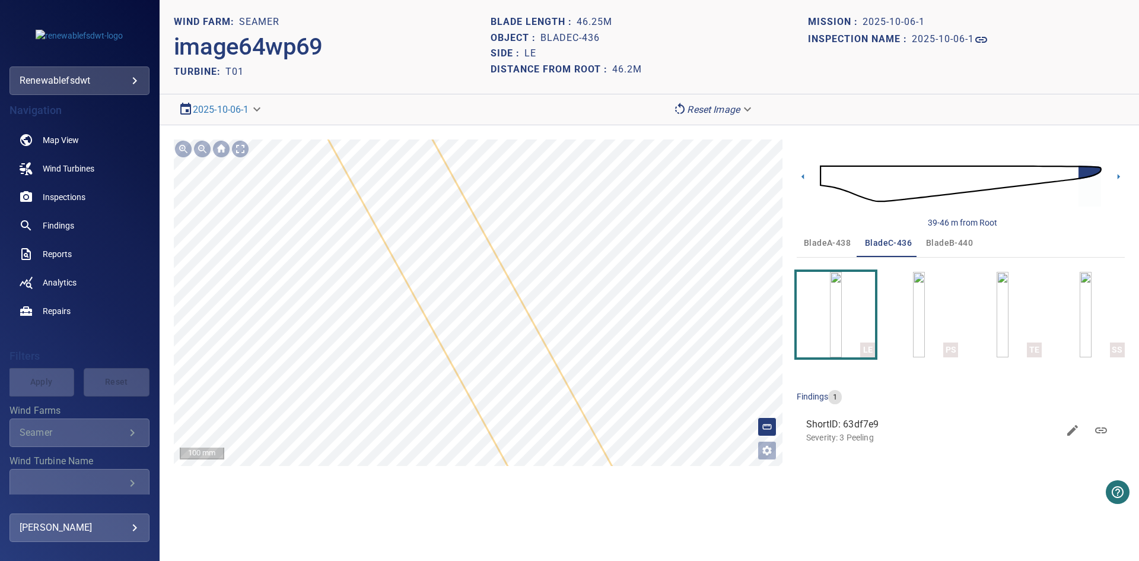
click at [263, 98] on section "**********" at bounding box center [650, 280] width 980 height 561
click at [1077, 425] on icon "button" at bounding box center [1073, 430] width 14 height 14
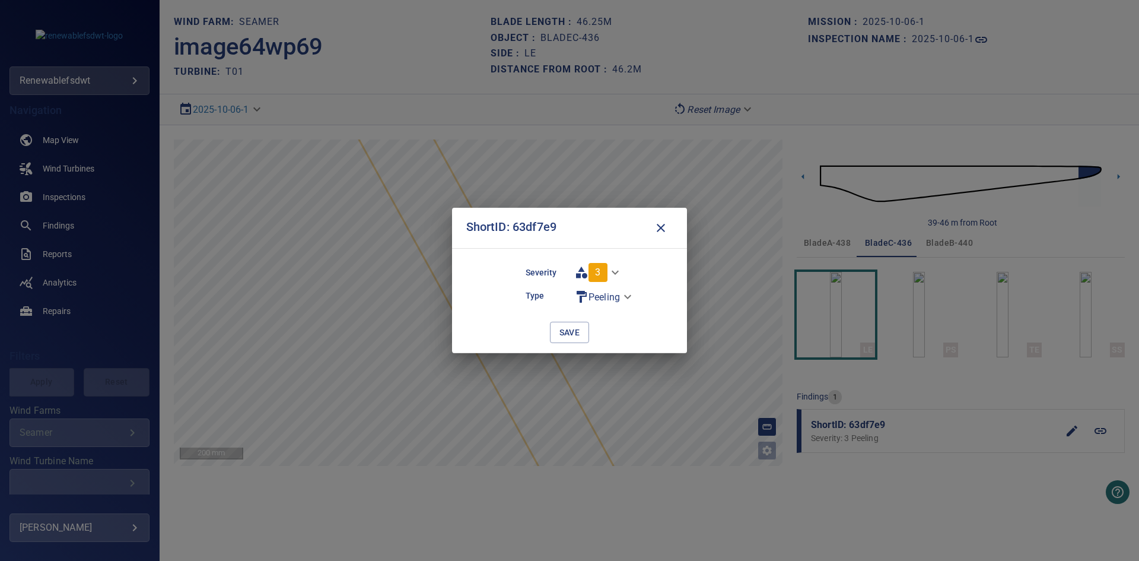
click at [612, 272] on body "**********" at bounding box center [569, 280] width 1139 height 561
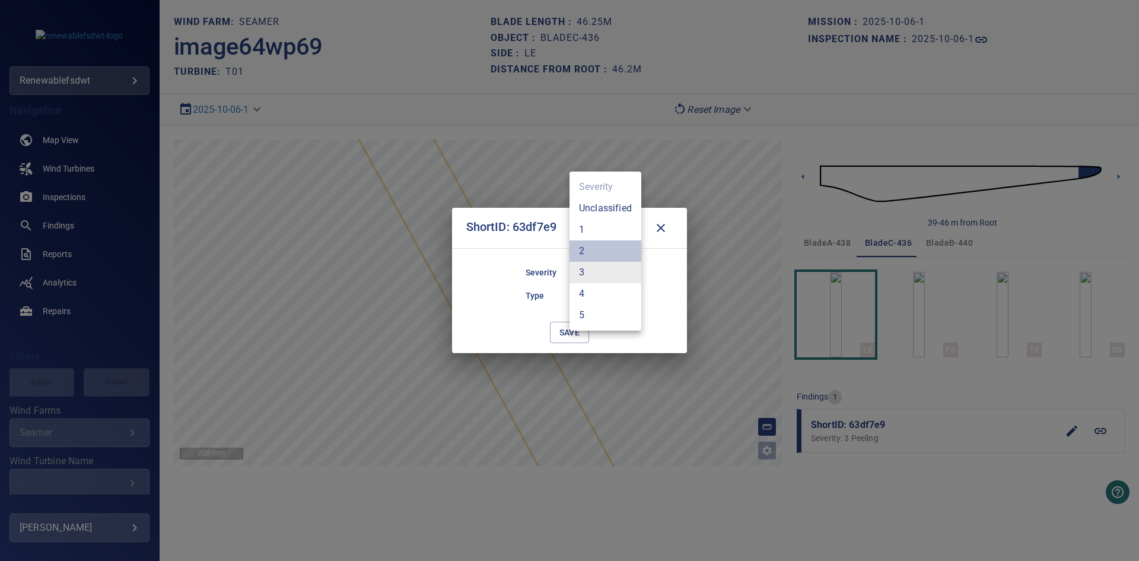
click at [612, 255] on li "2" at bounding box center [606, 250] width 72 height 21
type input "*"
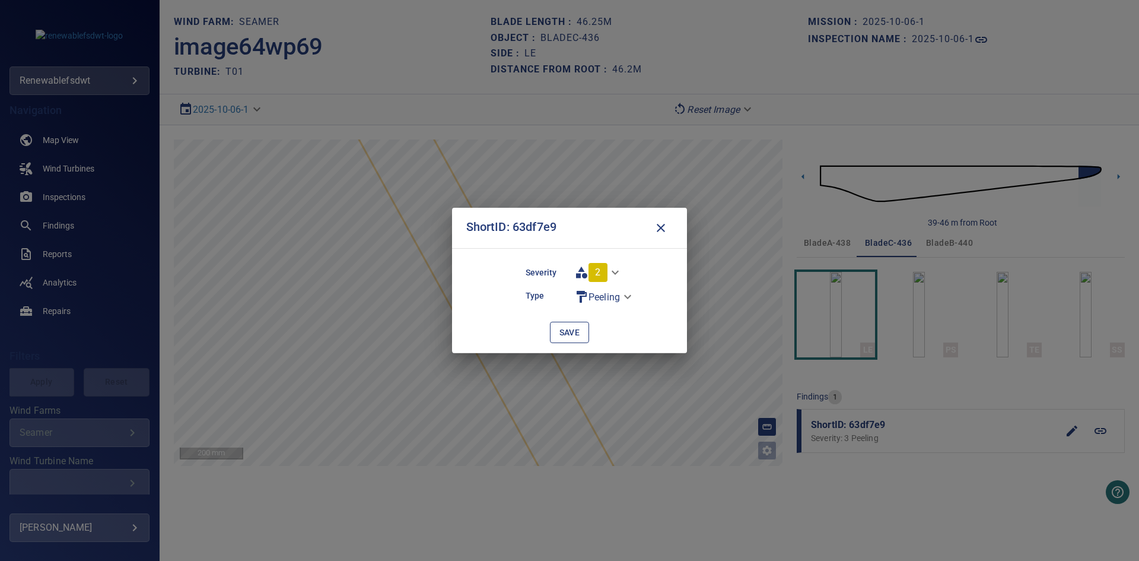
click at [561, 336] on span "save" at bounding box center [570, 332] width 21 height 15
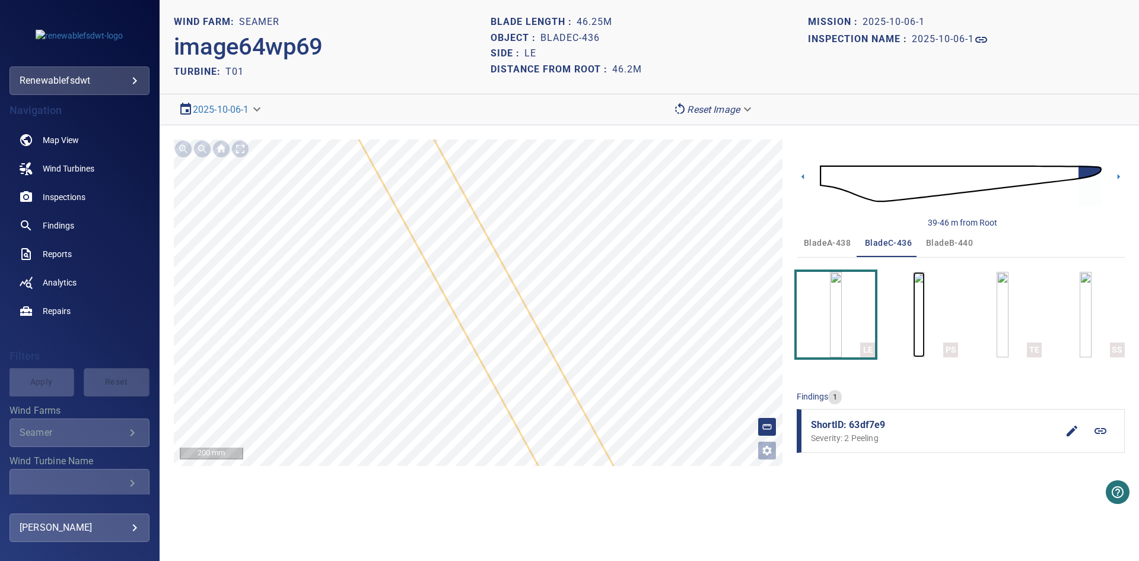
click at [925, 308] on img "button" at bounding box center [919, 314] width 12 height 85
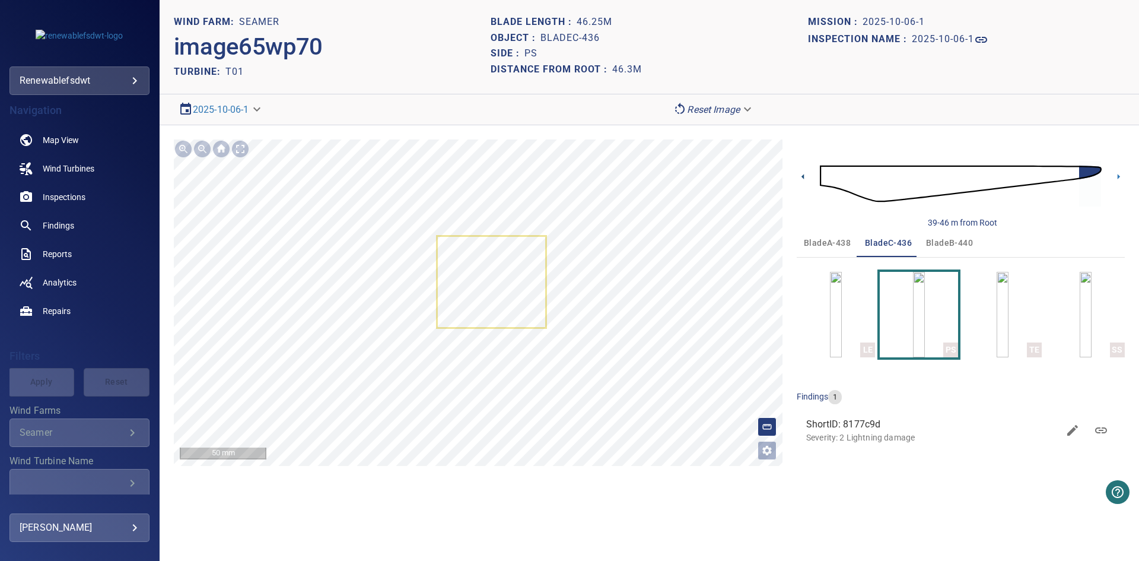
click at [804, 175] on icon at bounding box center [803, 176] width 2 height 5
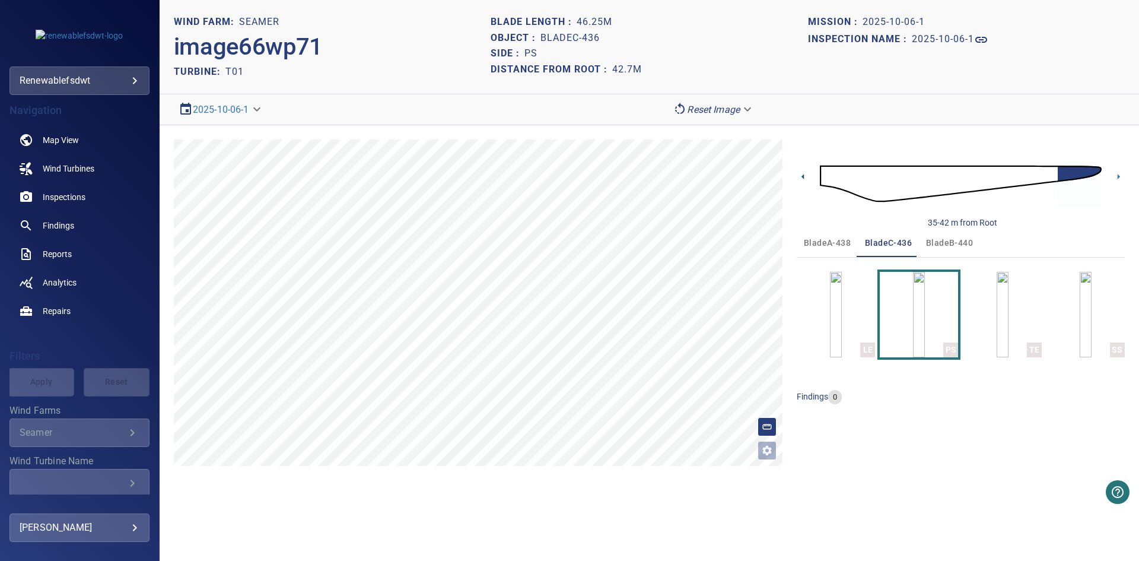
click at [803, 174] on icon at bounding box center [803, 176] width 12 height 12
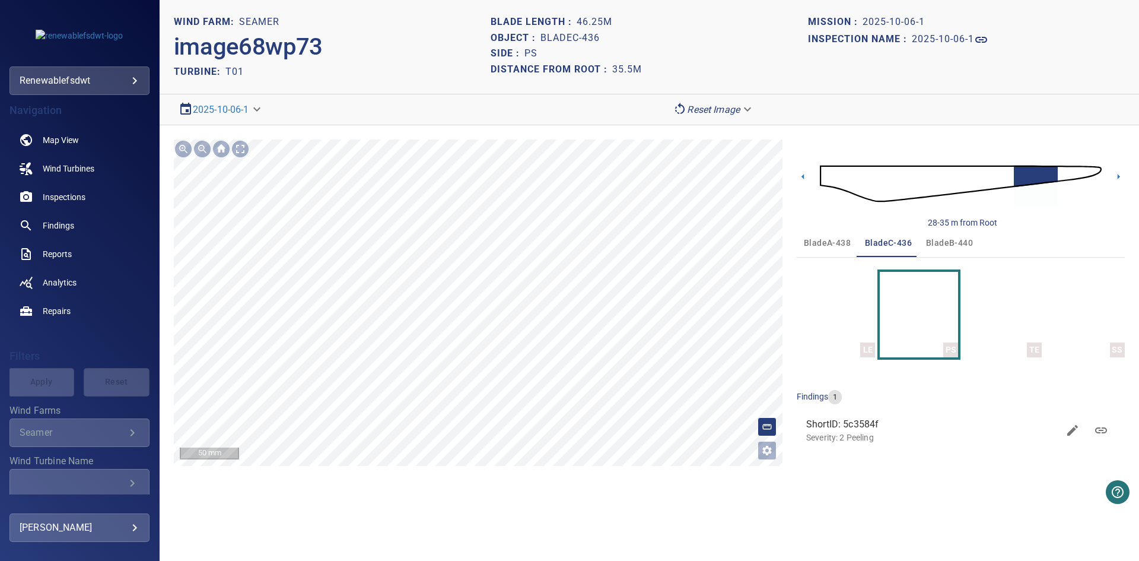
click at [579, 560] on html "**********" at bounding box center [569, 280] width 1139 height 561
click at [590, 560] on html "**********" at bounding box center [569, 280] width 1139 height 561
click at [562, 560] on html "**********" at bounding box center [569, 280] width 1139 height 561
click at [798, 169] on div "28-35 m from Root" at bounding box center [961, 183] width 328 height 89
click at [800, 173] on icon at bounding box center [803, 176] width 12 height 12
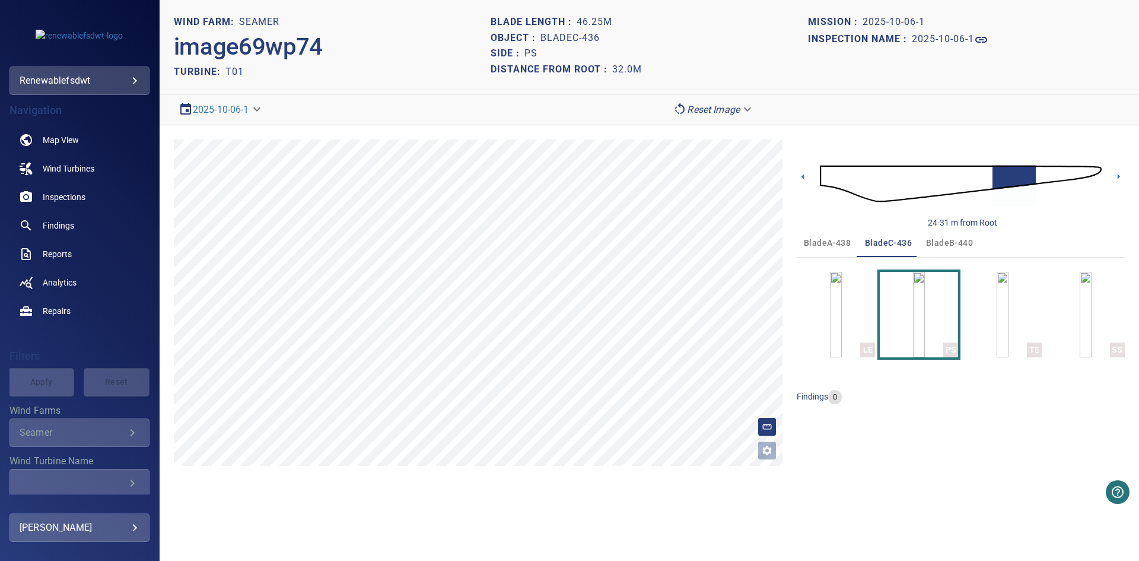
click at [800, 173] on icon at bounding box center [803, 176] width 12 height 12
click at [803, 173] on icon at bounding box center [803, 176] width 12 height 12
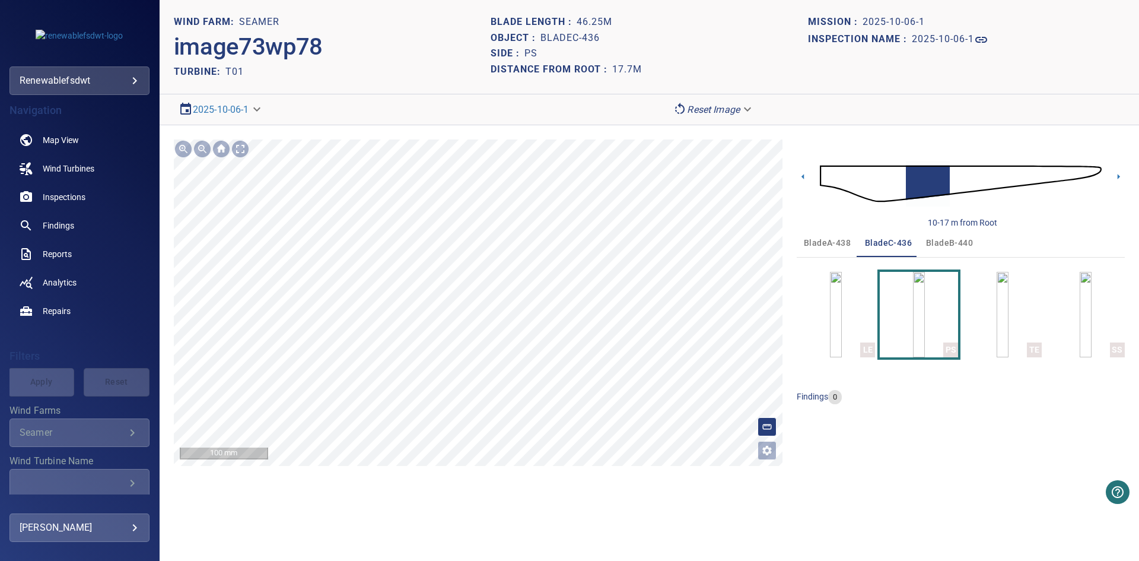
click at [497, 479] on div "**********" at bounding box center [650, 302] width 980 height 355
click at [802, 175] on icon at bounding box center [803, 176] width 12 height 12
click at [802, 171] on icon at bounding box center [803, 176] width 12 height 12
click at [667, 134] on div "**********" at bounding box center [650, 302] width 980 height 355
click at [802, 173] on icon at bounding box center [803, 176] width 12 height 12
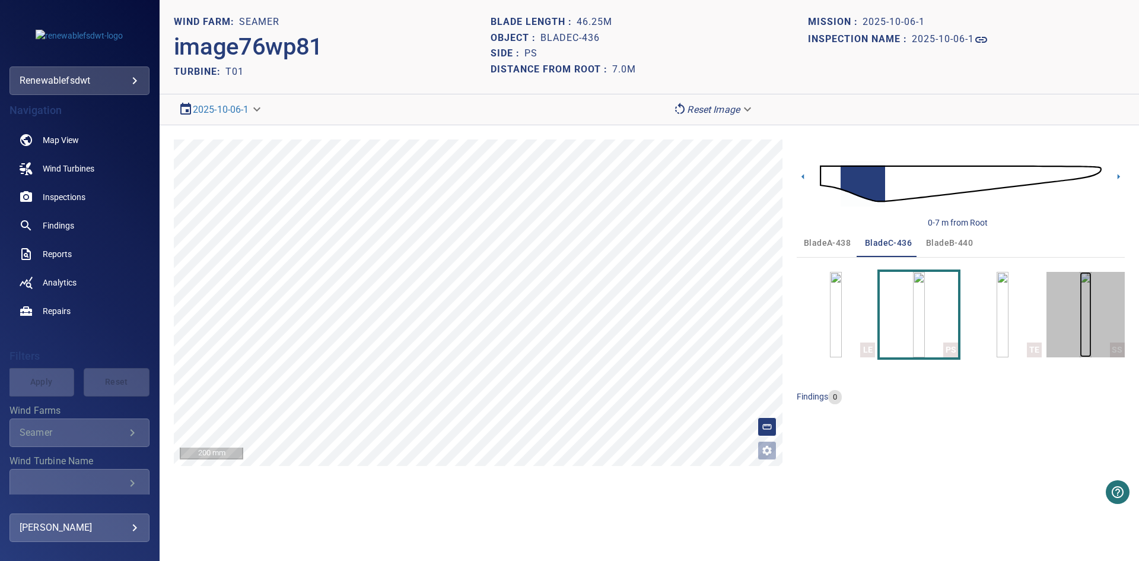
click at [1092, 314] on img "button" at bounding box center [1086, 314] width 12 height 85
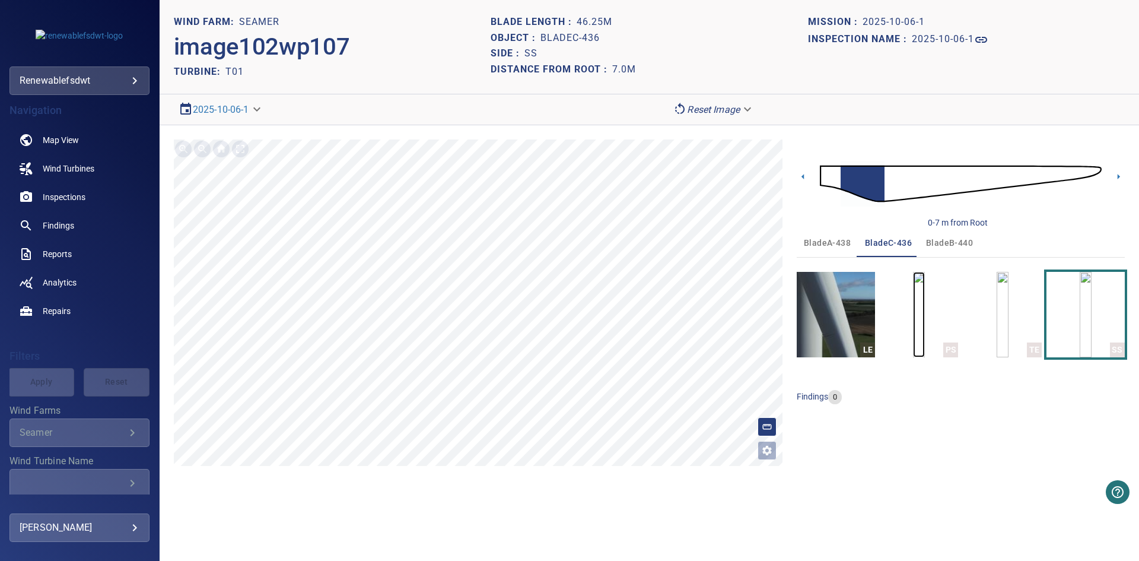
click at [925, 312] on img "button" at bounding box center [919, 314] width 12 height 85
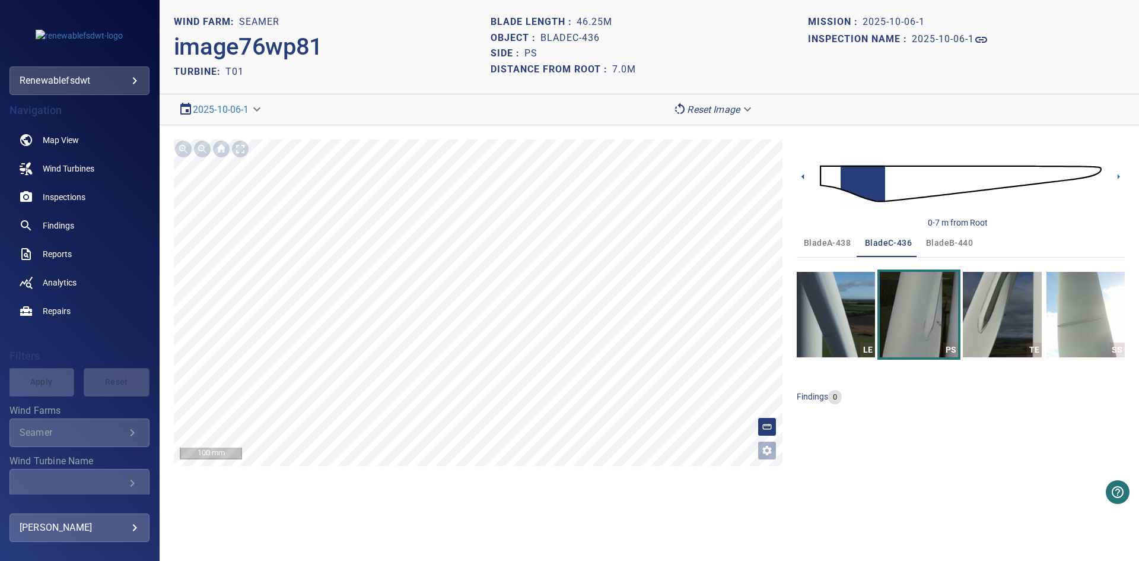
click at [801, 173] on icon at bounding box center [803, 176] width 12 height 12
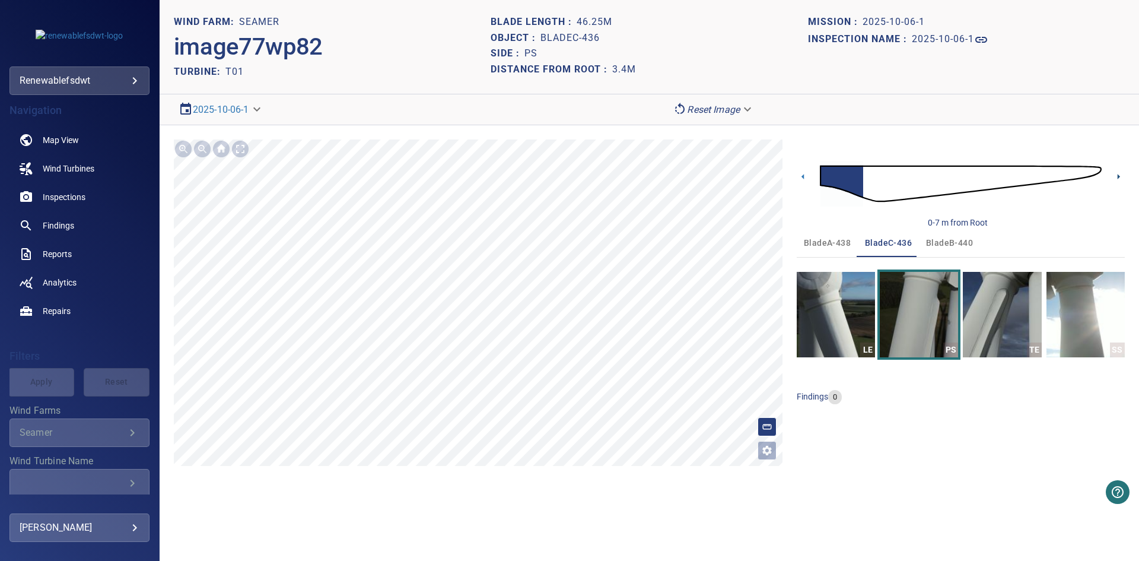
click at [1116, 176] on icon at bounding box center [1119, 176] width 12 height 12
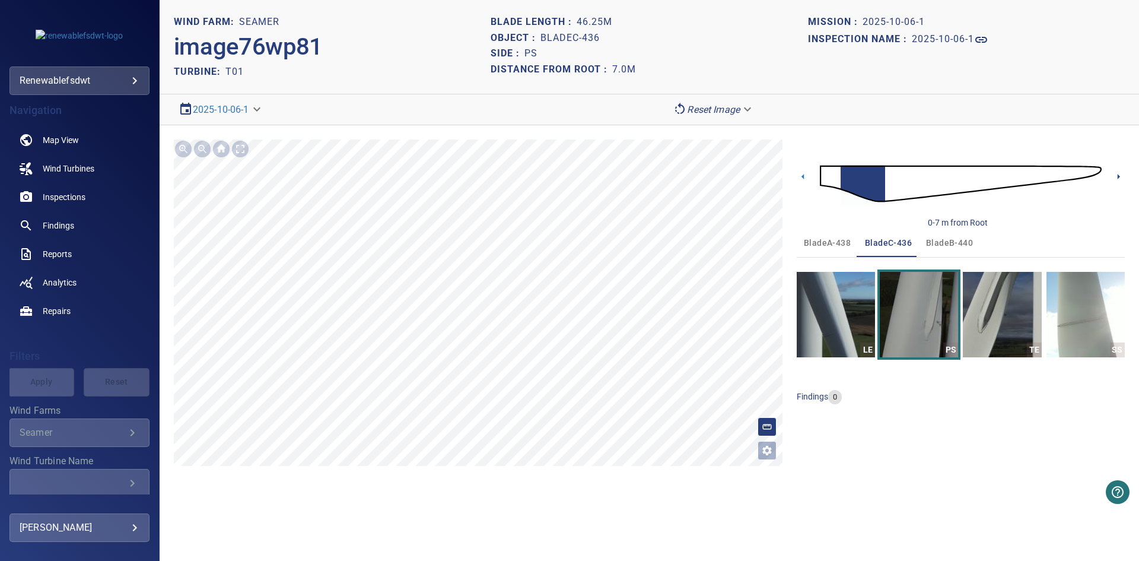
click at [1116, 176] on icon at bounding box center [1119, 176] width 12 height 12
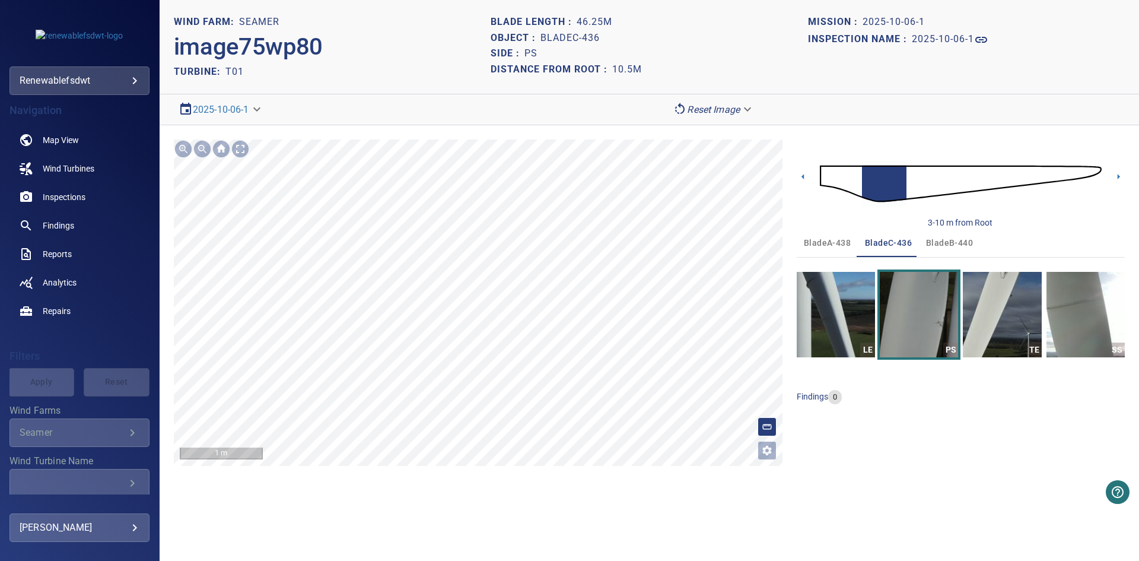
click at [558, 512] on section "**********" at bounding box center [650, 280] width 980 height 561
click at [804, 175] on icon at bounding box center [803, 176] width 2 height 5
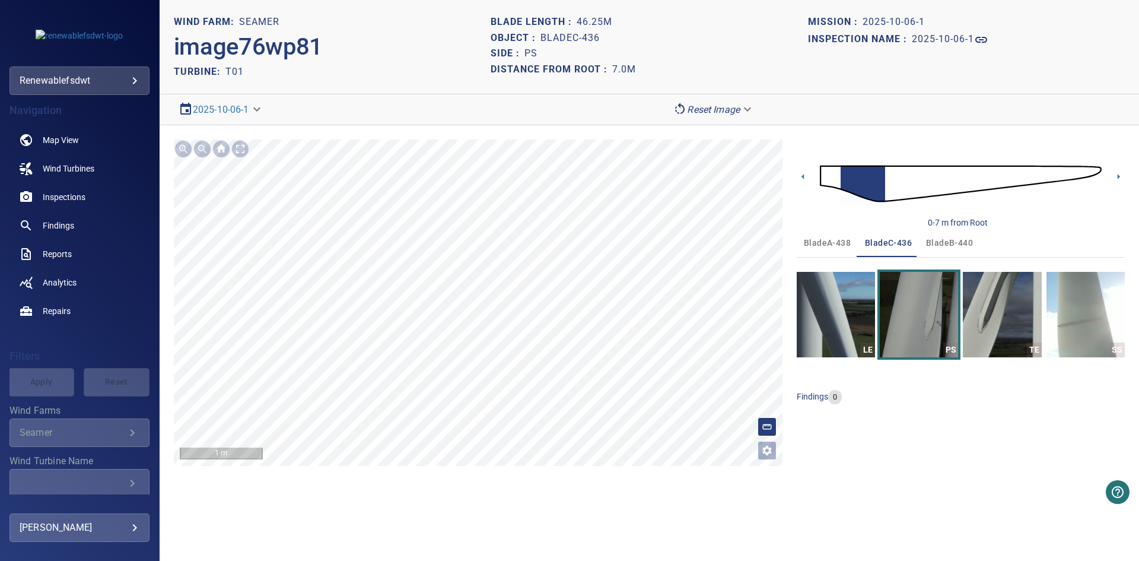
click at [744, 101] on body "**********" at bounding box center [569, 280] width 1139 height 561
click at [710, 131] on li "Matching" at bounding box center [714, 130] width 92 height 21
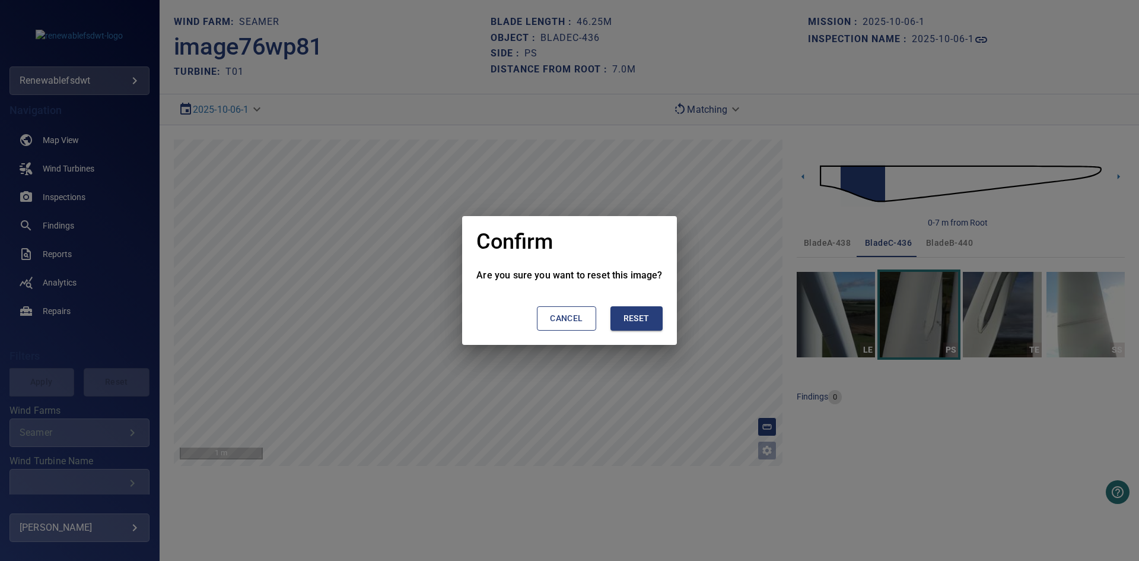
click at [634, 320] on span "Reset" at bounding box center [637, 318] width 26 height 15
